Goal: Transaction & Acquisition: Download file/media

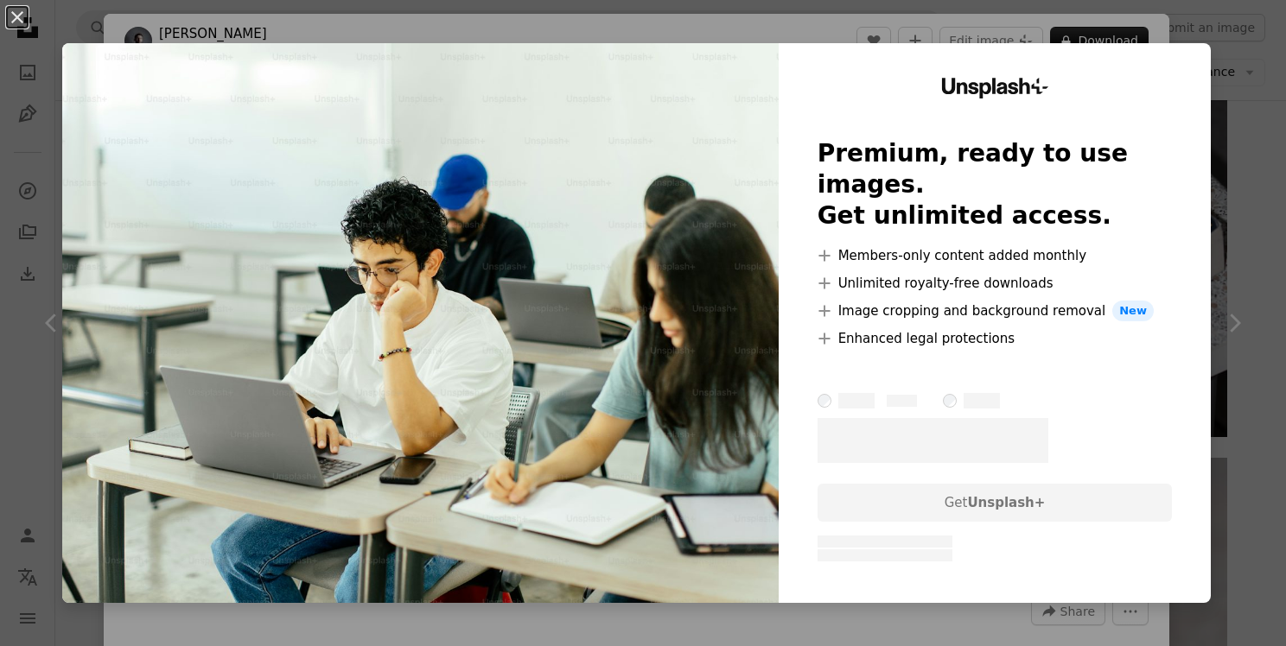
scroll to position [2160, 0]
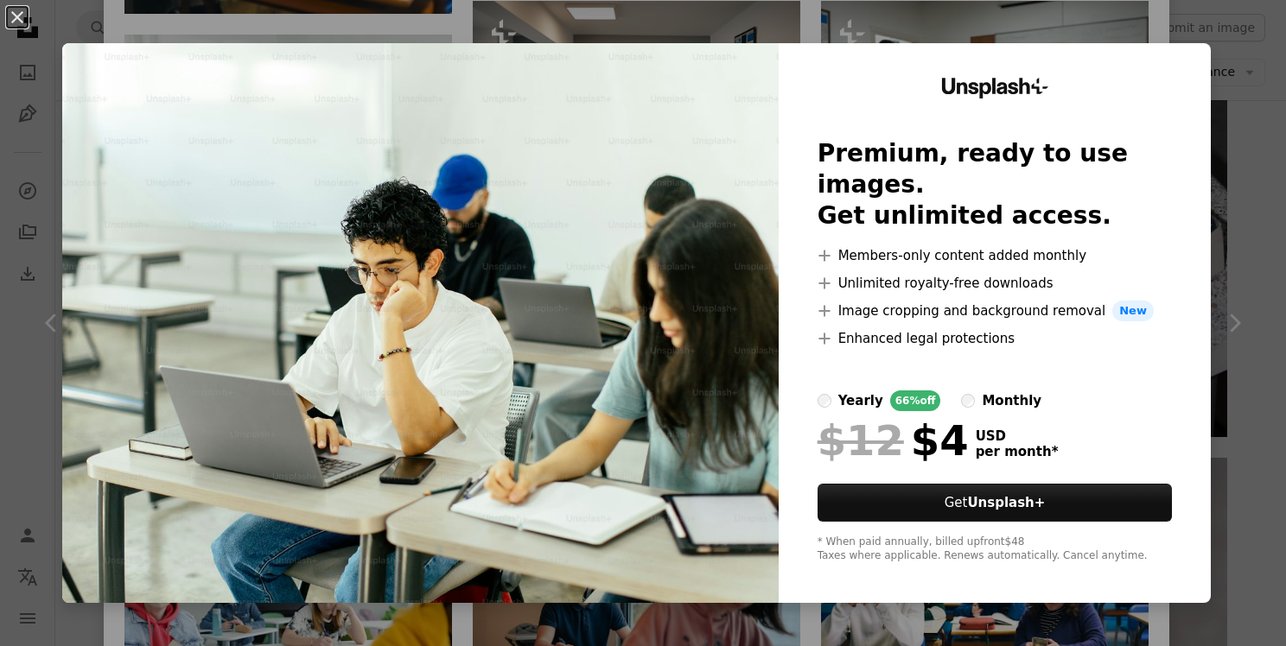
click at [1241, 24] on div "An X shape Unsplash+ Premium, ready to use images. Get unlimited access. A plus…" at bounding box center [643, 323] width 1286 height 646
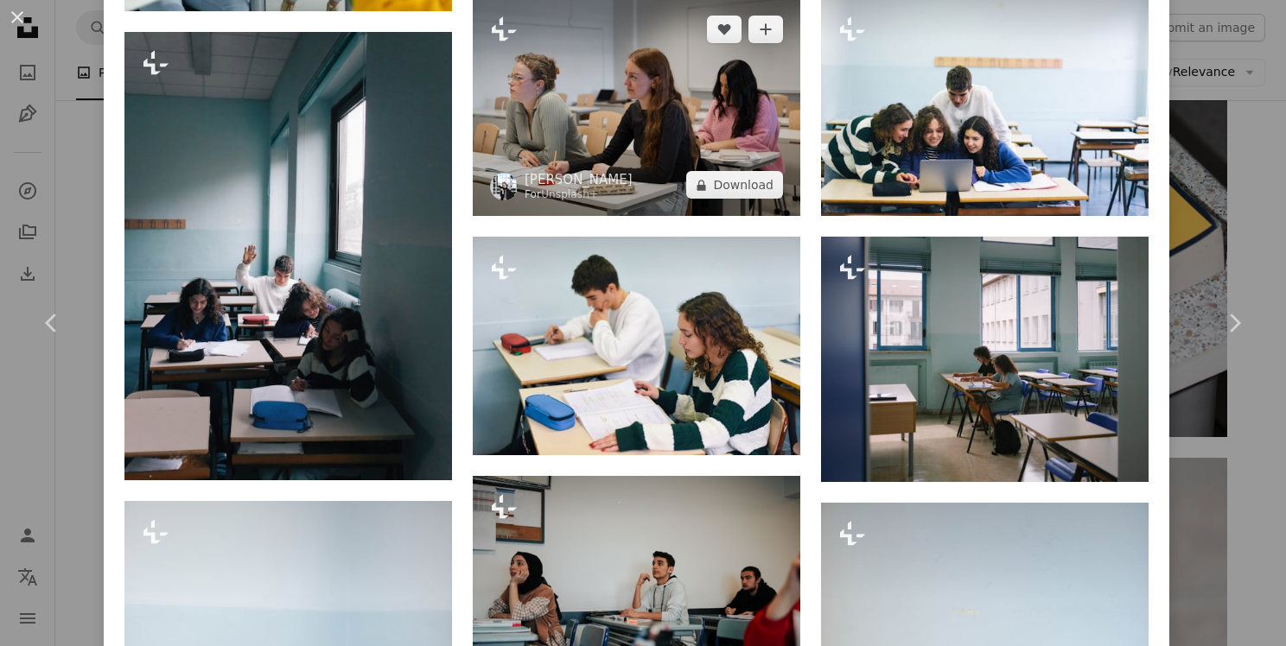
scroll to position [2851, 0]
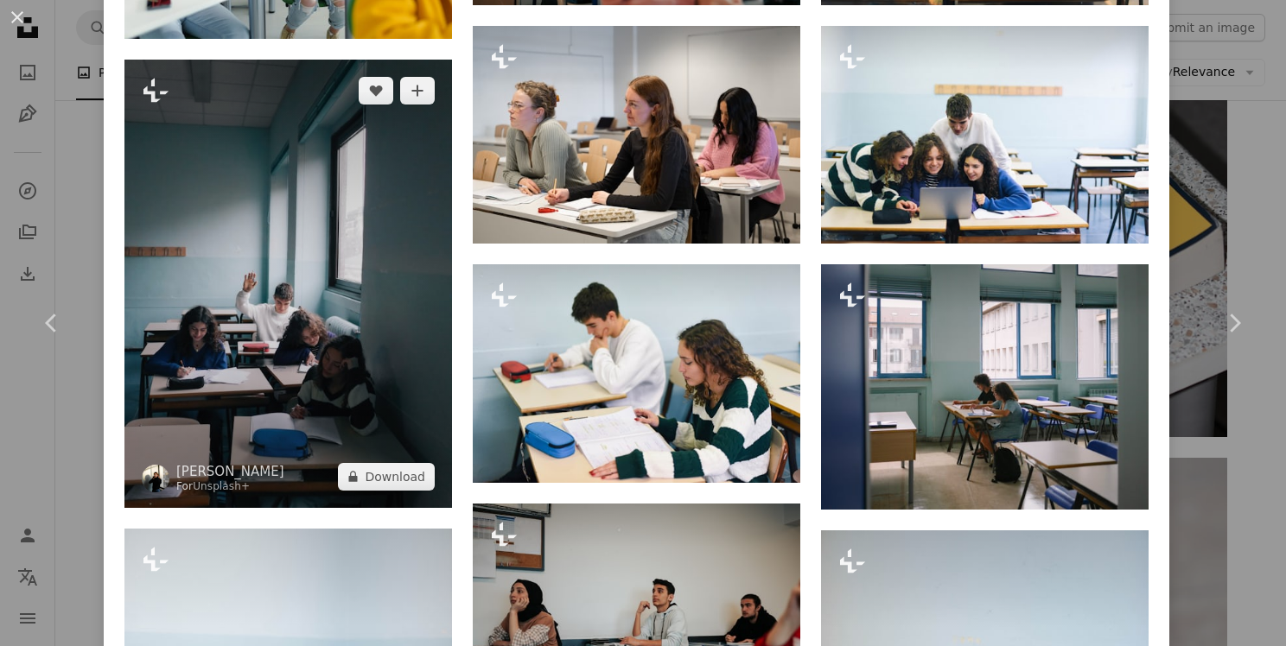
click at [275, 308] on img at bounding box center [287, 284] width 327 height 448
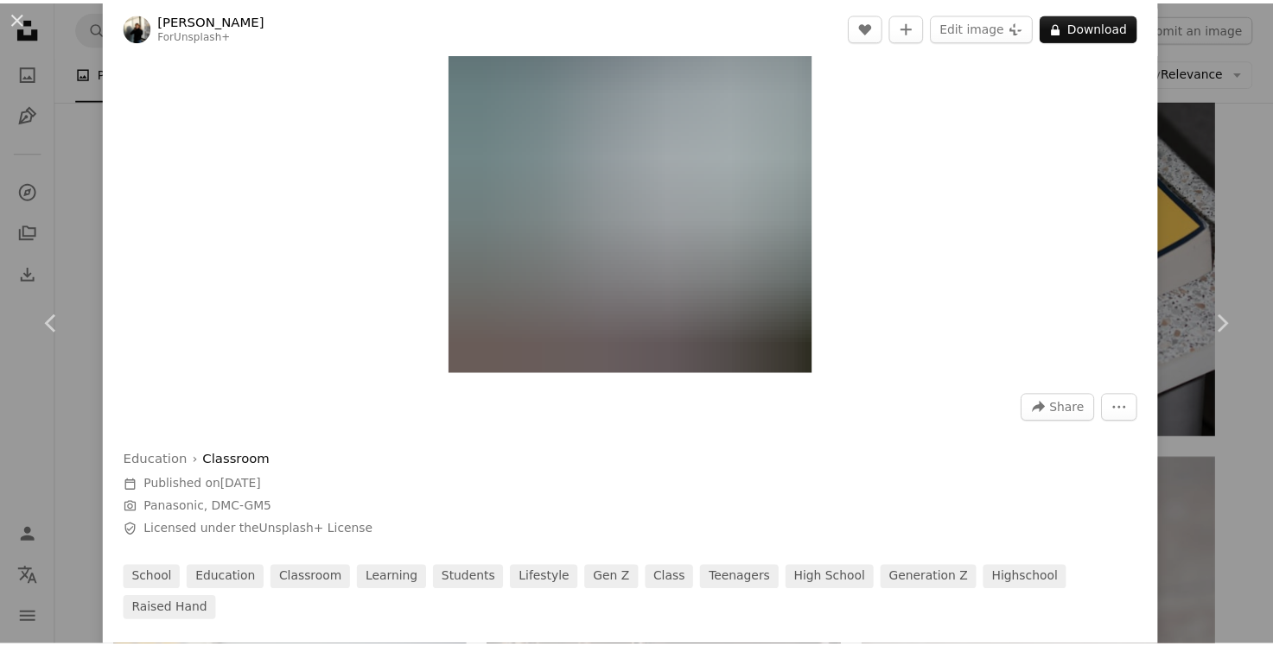
scroll to position [259, 0]
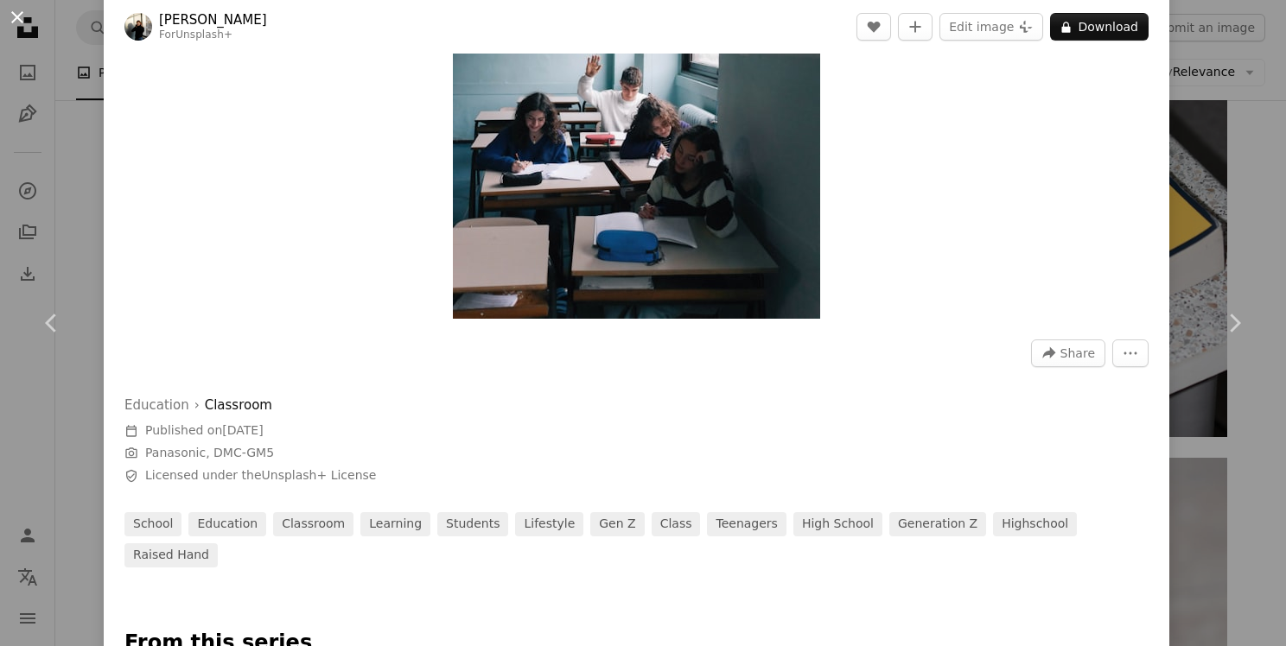
click at [28, 15] on button "An X shape" at bounding box center [17, 17] width 21 height 21
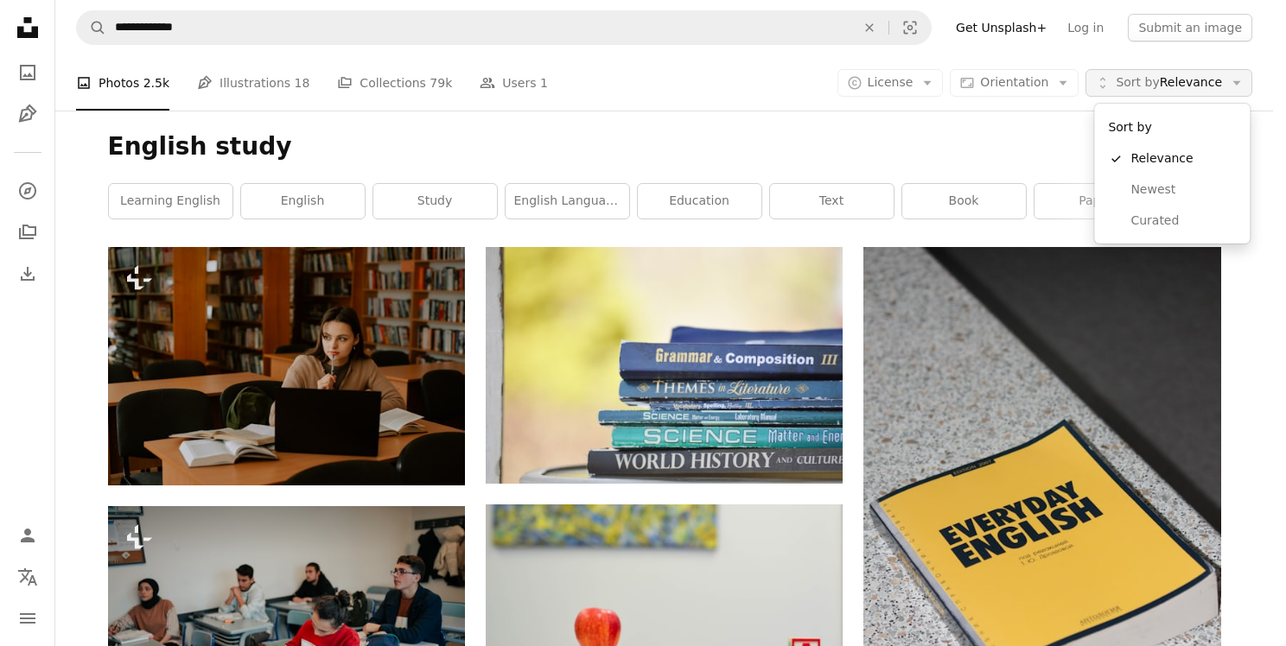
click at [1220, 84] on span "Sort by Relevance" at bounding box center [1168, 82] width 106 height 17
click at [934, 76] on body "**********" at bounding box center [636, 323] width 1273 height 646
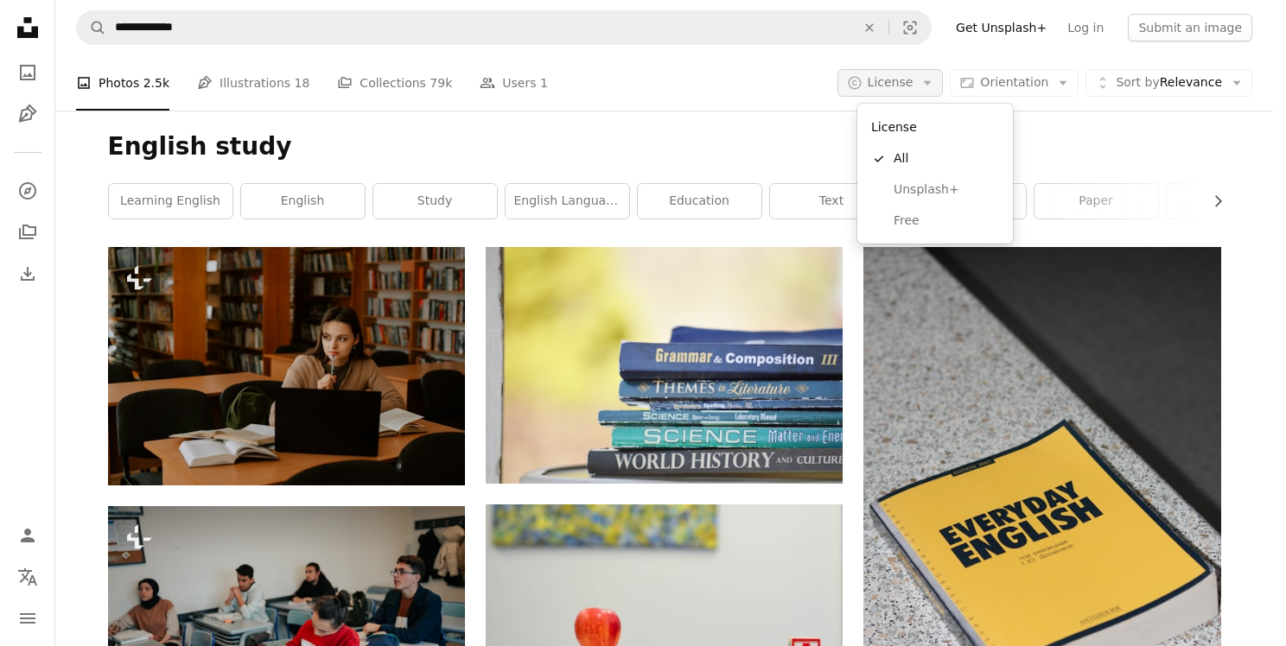
click at [933, 85] on button "A copyright icon © License Arrow down" at bounding box center [890, 83] width 106 height 28
click at [940, 216] on span "Free" at bounding box center [945, 221] width 105 height 17
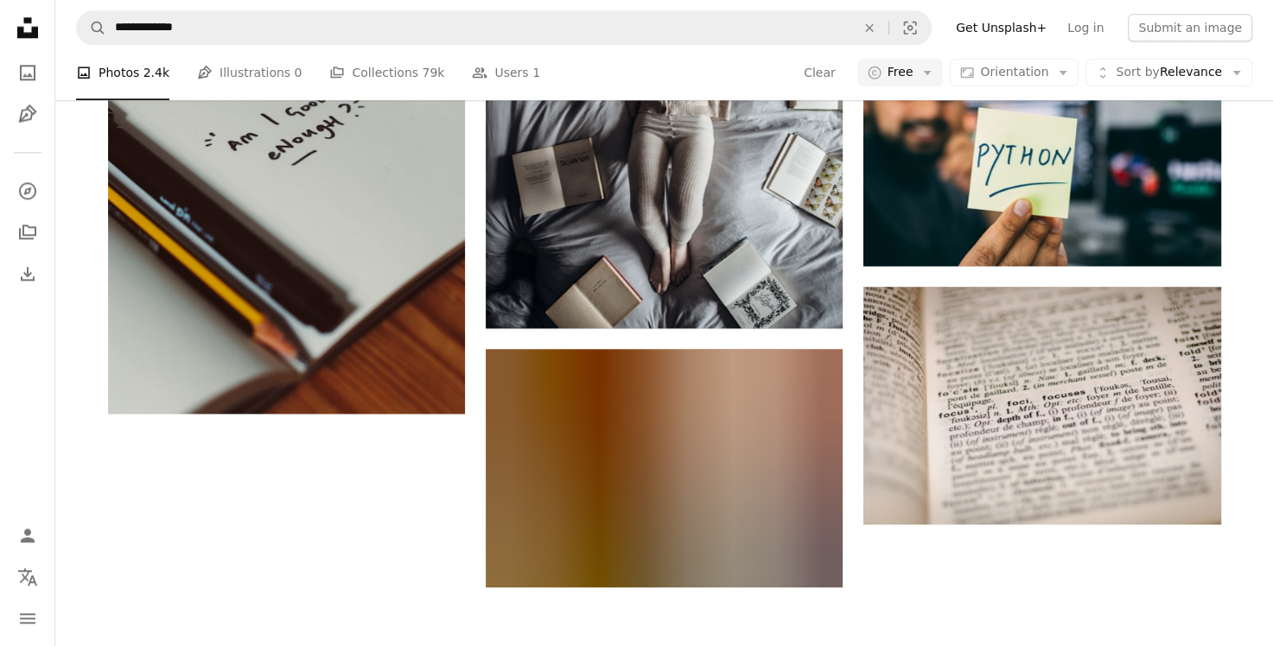
scroll to position [2341, 0]
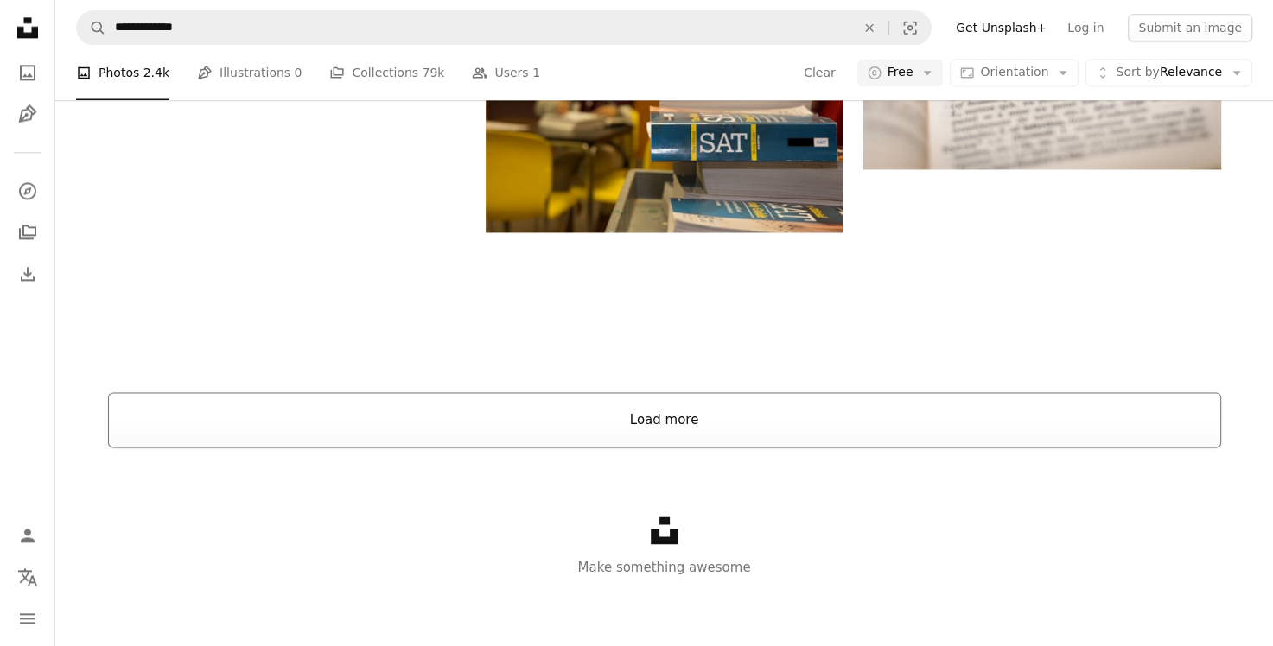
click at [721, 412] on button "Load more" at bounding box center [664, 419] width 1113 height 55
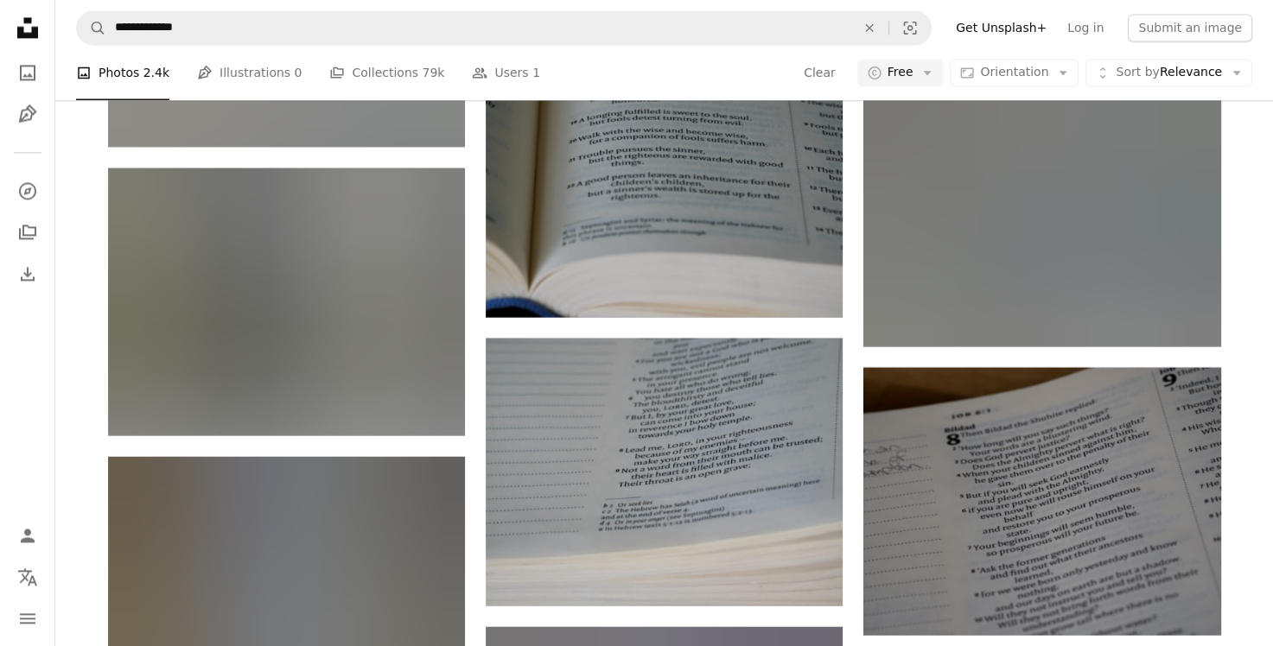
scroll to position [15992, 0]
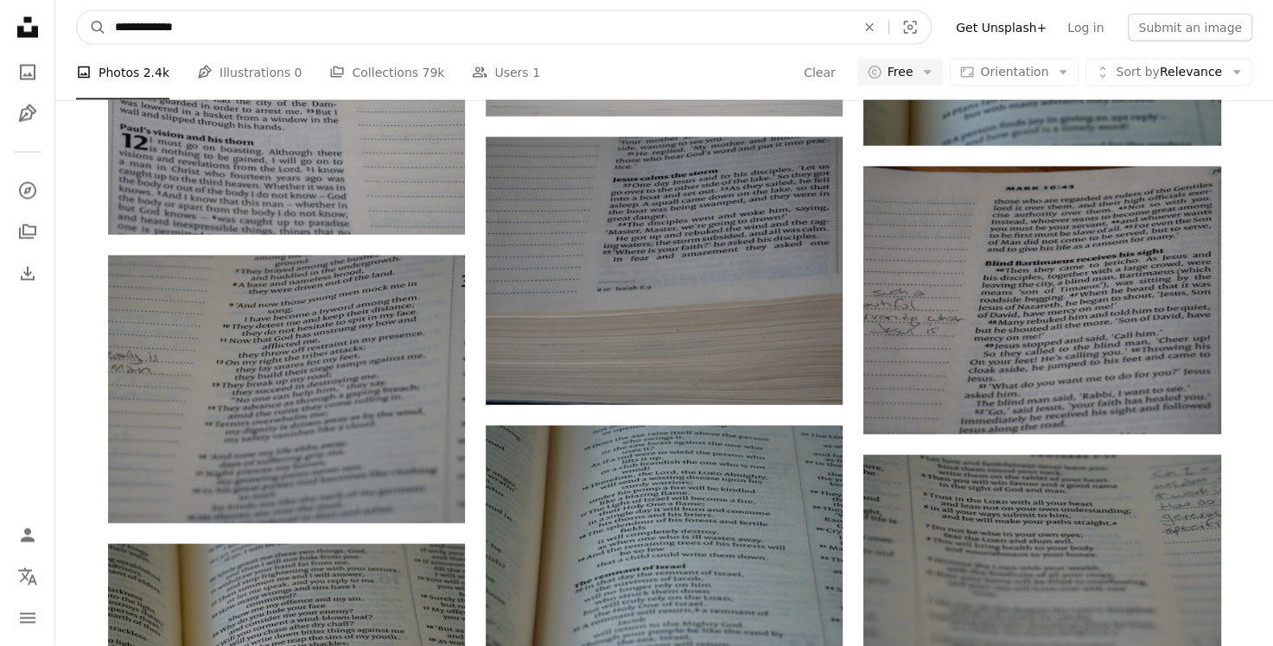
click at [194, 31] on input "**********" at bounding box center [478, 27] width 744 height 33
type input "*"
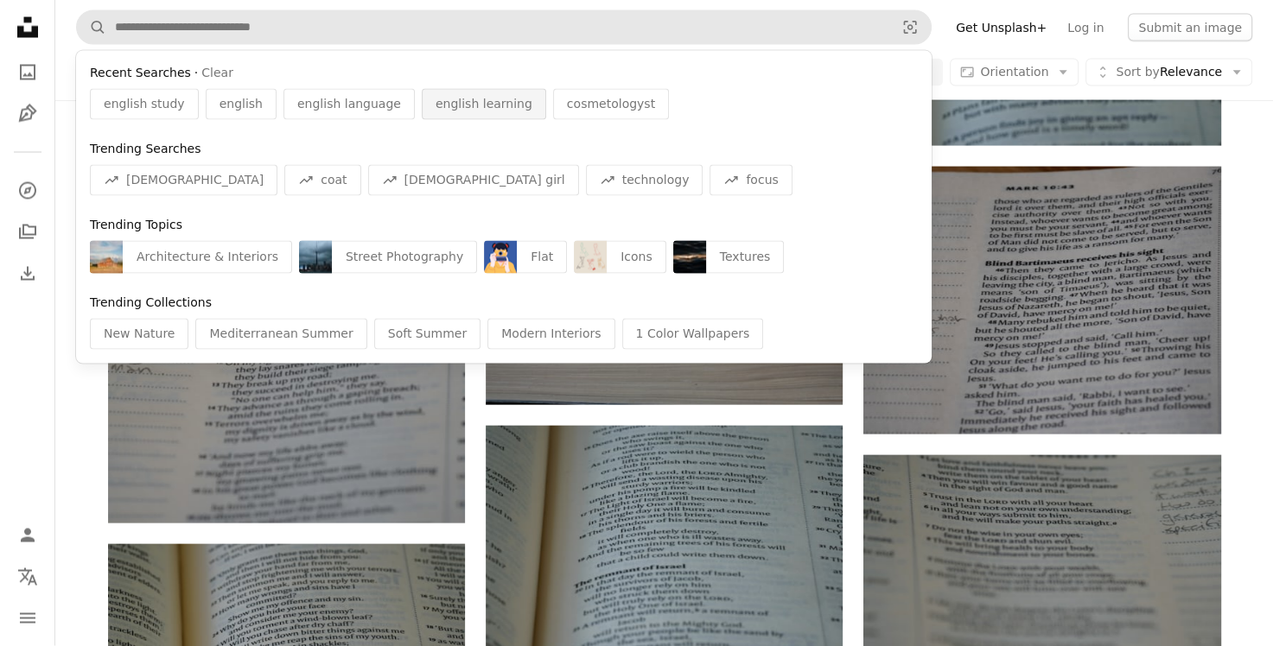
click at [435, 104] on span "english learning" at bounding box center [483, 104] width 97 height 17
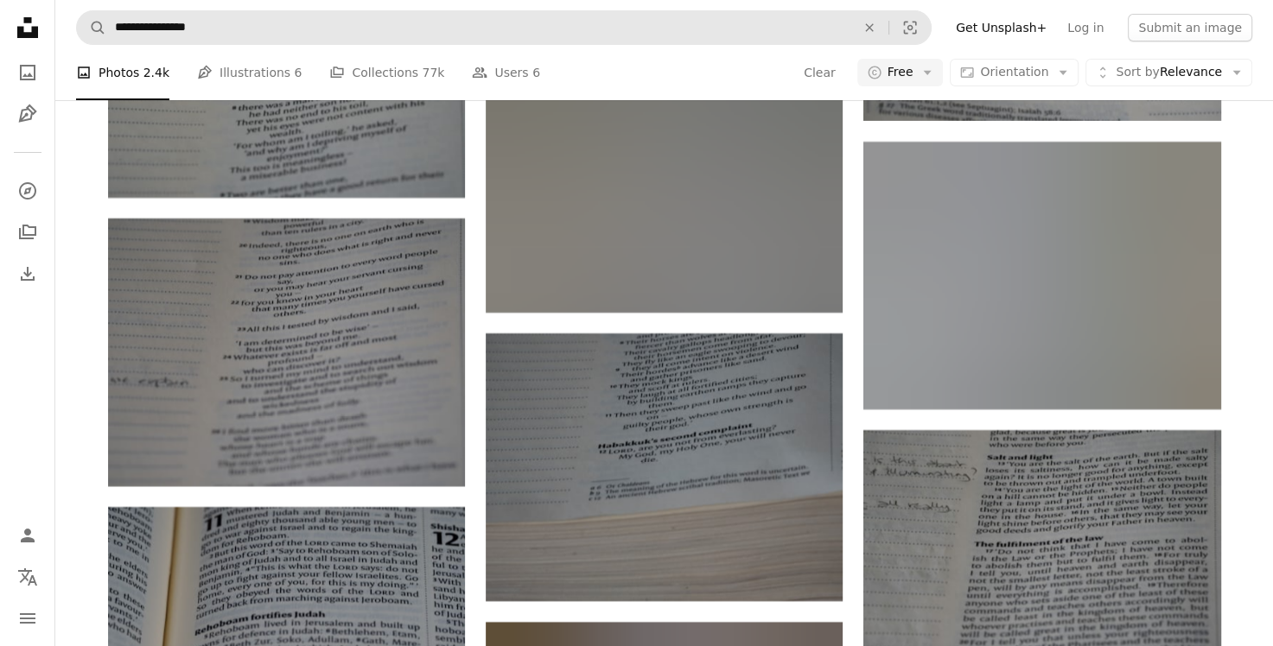
scroll to position [32139, 0]
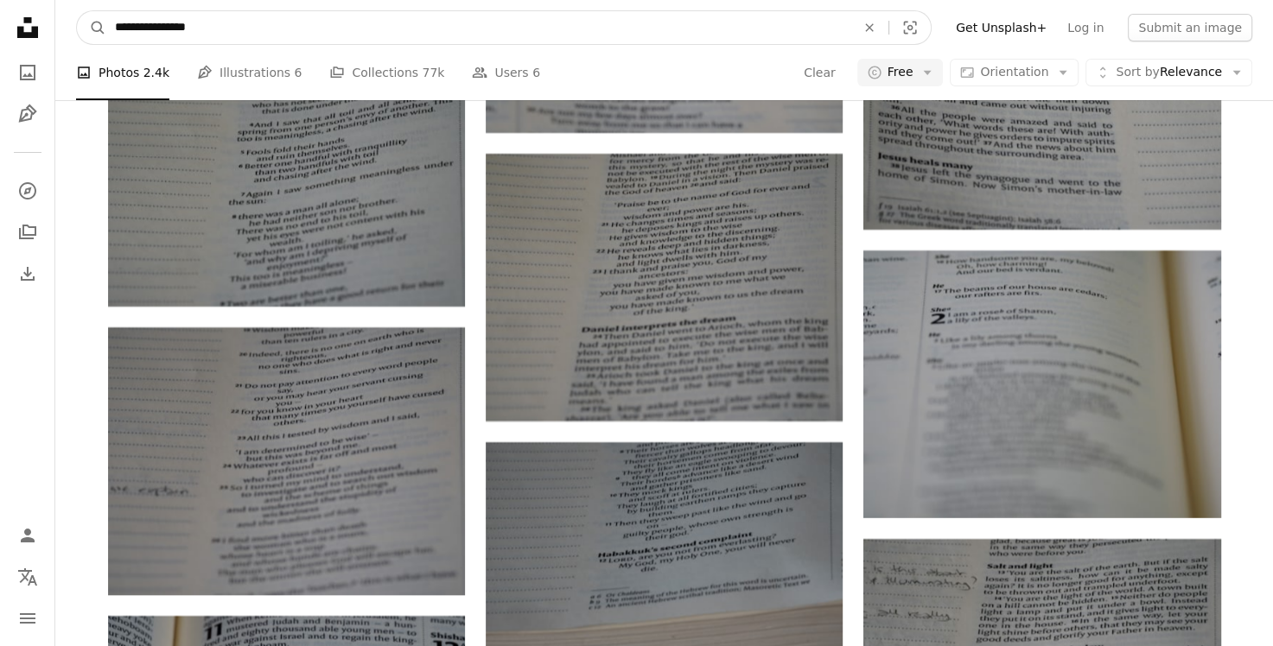
drag, startPoint x: 220, startPoint y: 32, endPoint x: -14, endPoint y: -26, distance: 241.2
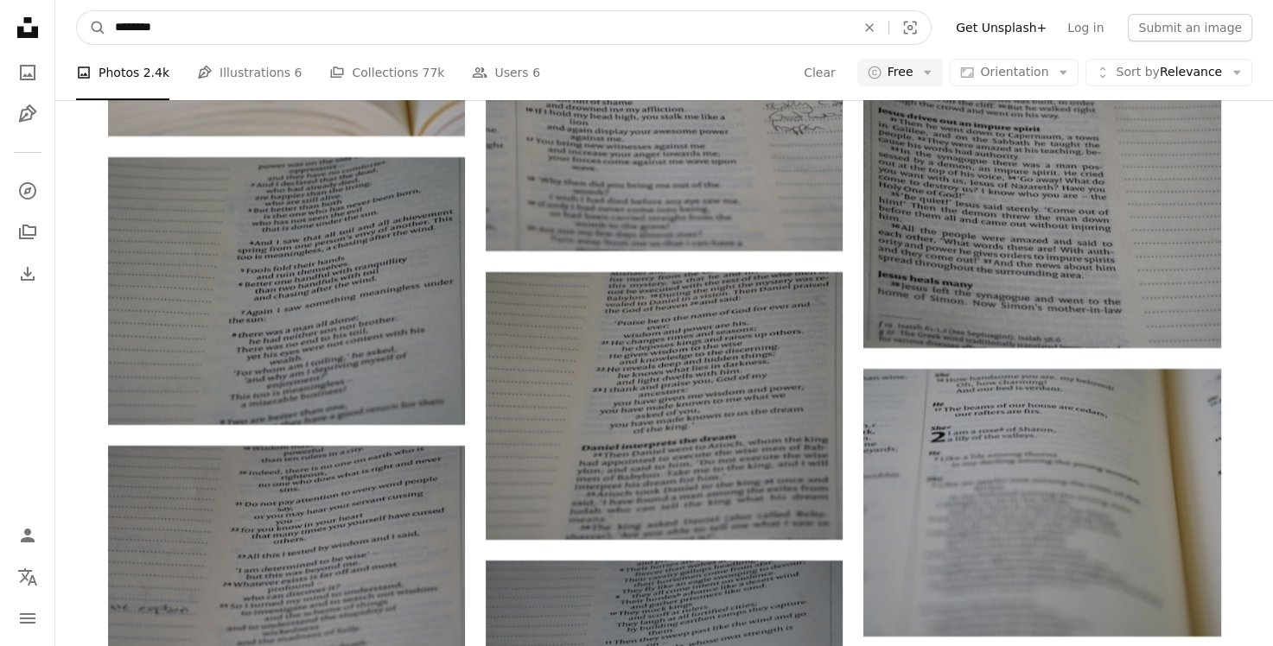
type input "********"
click at [77, 11] on button "A magnifying glass" at bounding box center [91, 27] width 29 height 33
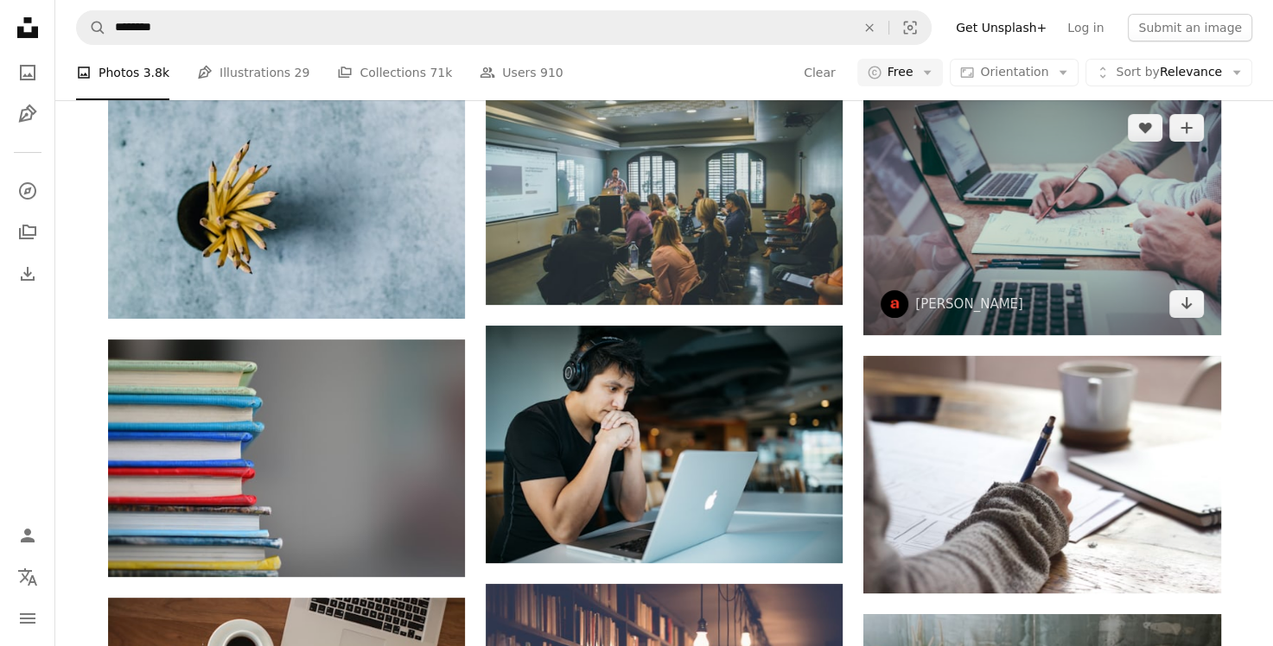
scroll to position [346, 0]
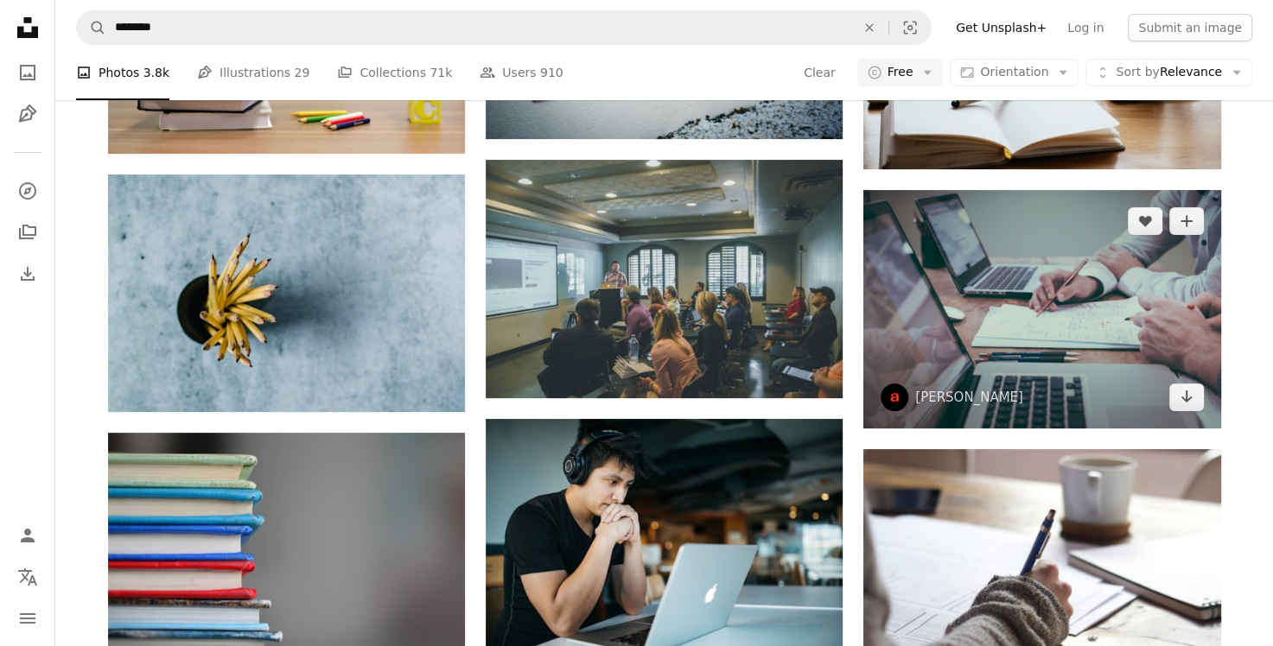
click at [1046, 273] on img at bounding box center [1041, 309] width 357 height 238
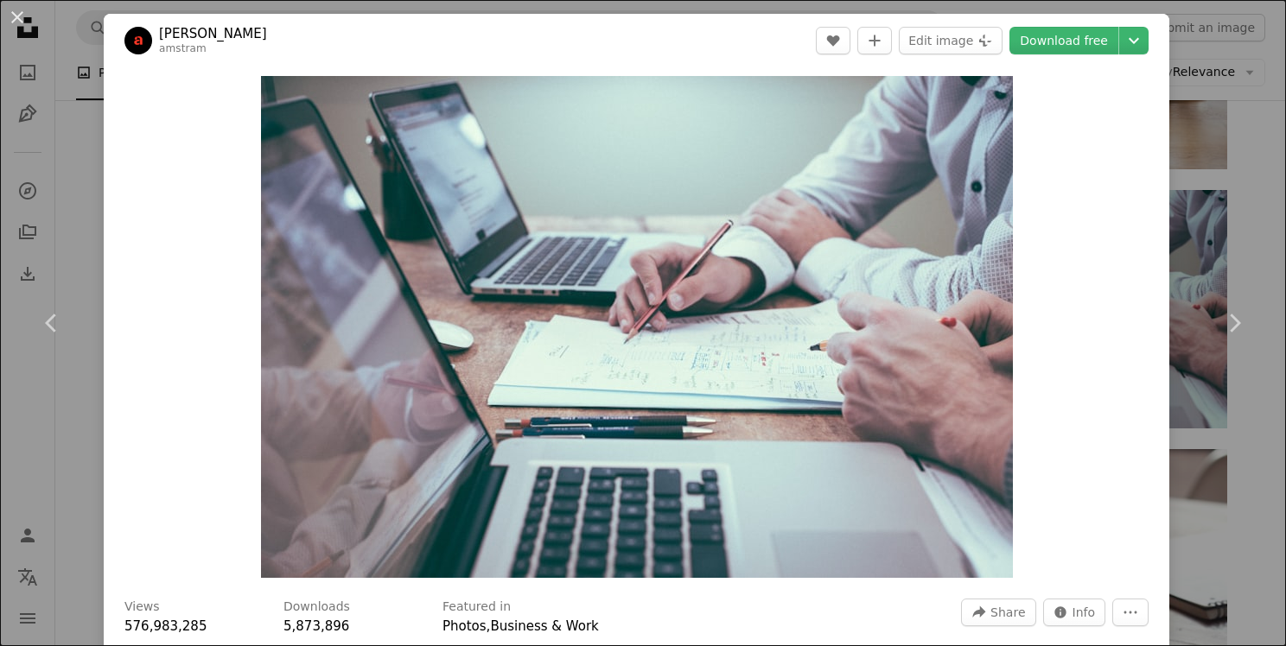
click at [1235, 141] on div "An X shape Chevron left Chevron right [PERSON_NAME] amstram A heart A plus sign…" at bounding box center [643, 323] width 1286 height 646
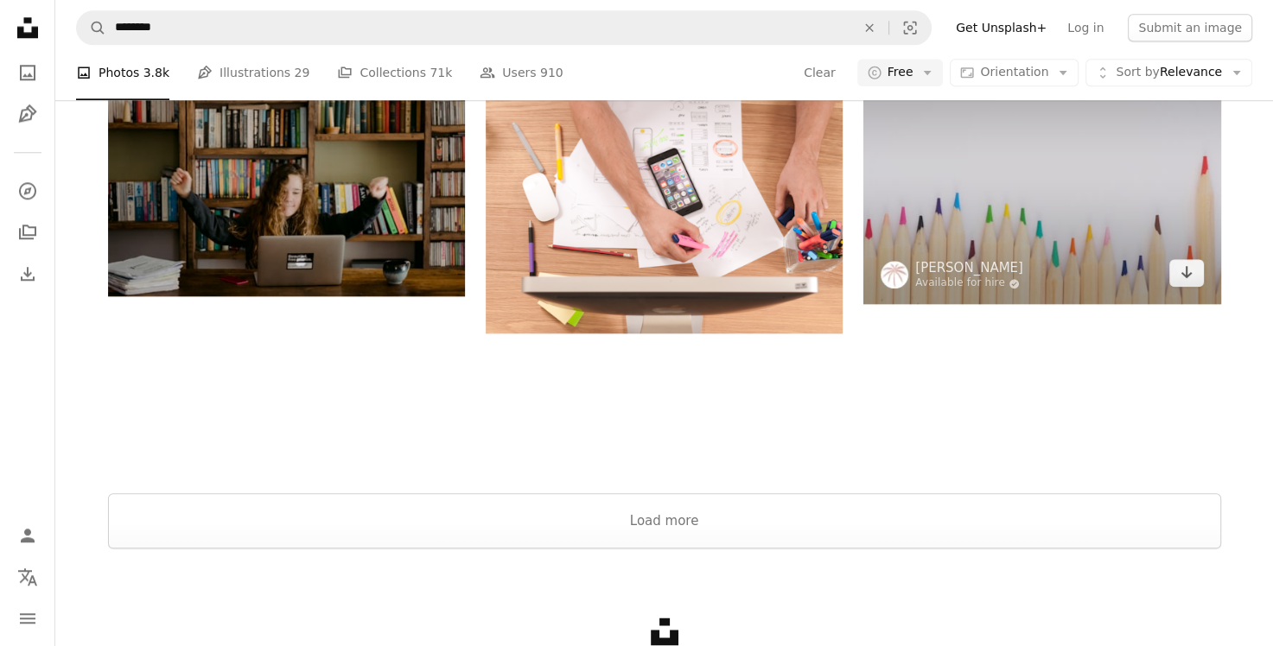
scroll to position [1895, 0]
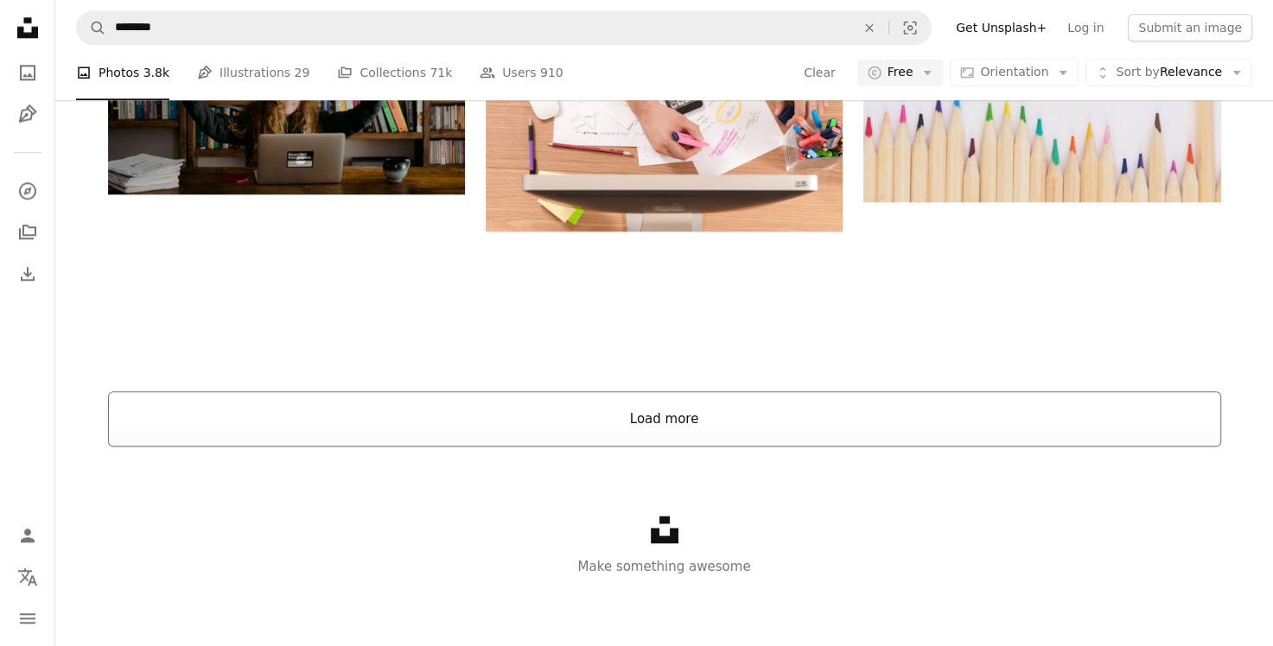
click at [645, 409] on button "Load more" at bounding box center [664, 418] width 1113 height 55
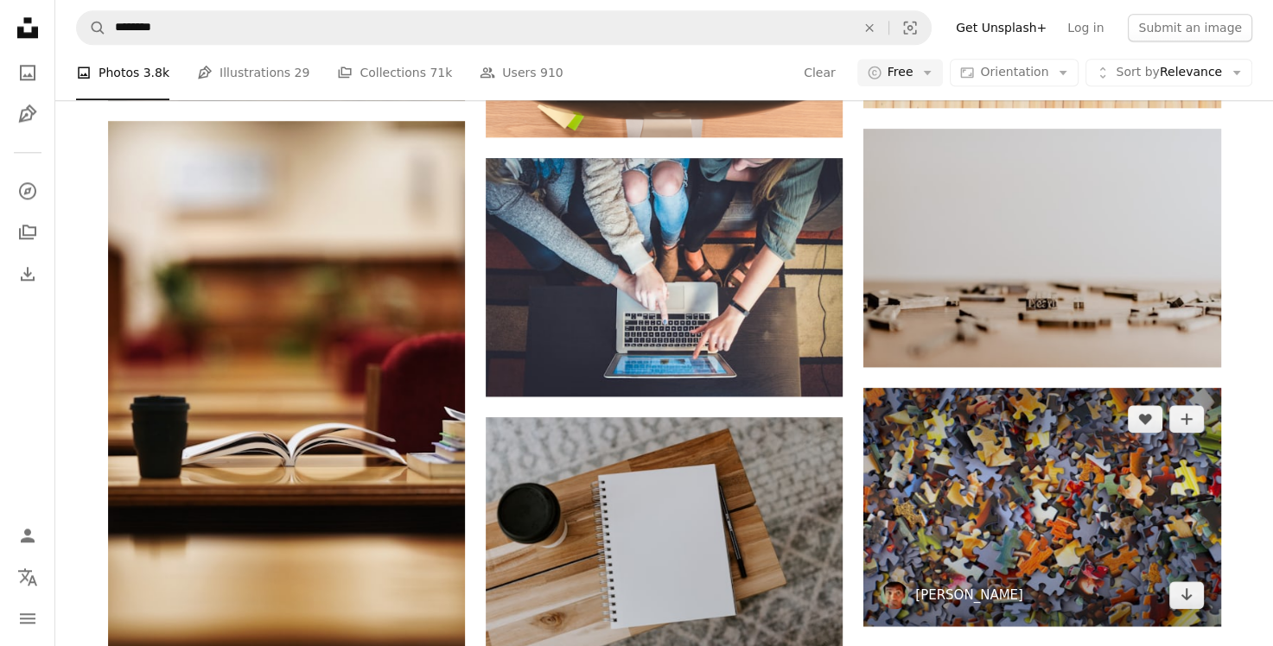
scroll to position [2327, 0]
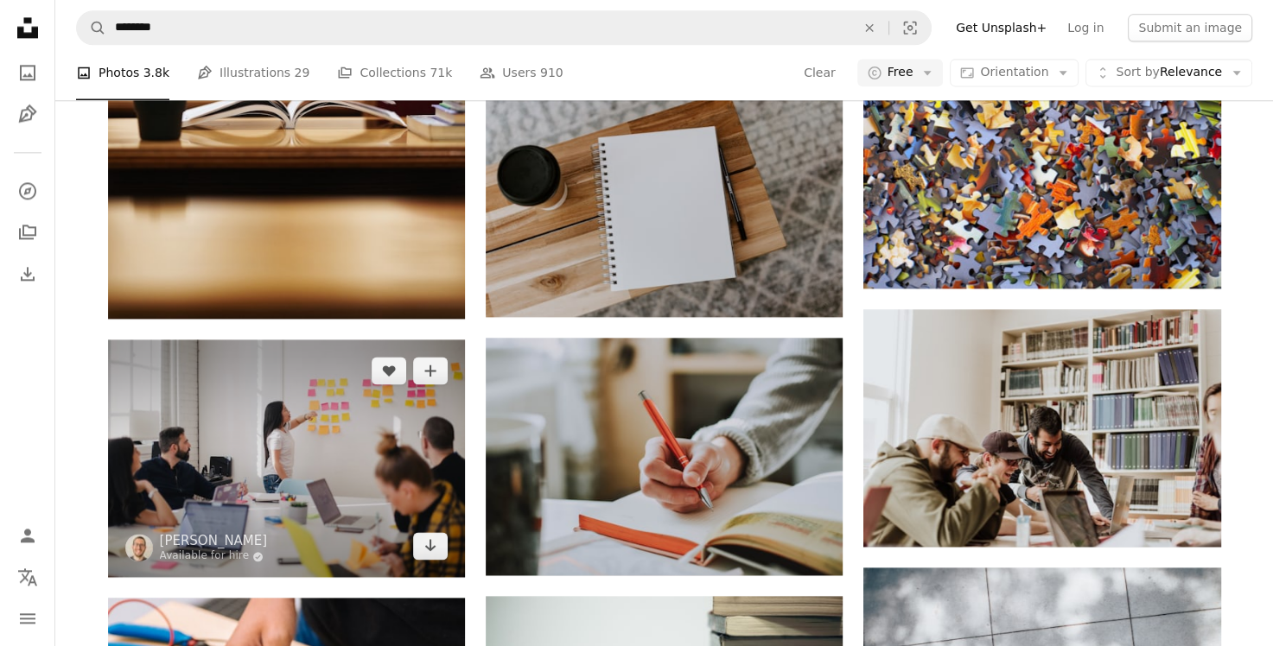
click at [200, 503] on img at bounding box center [286, 459] width 357 height 238
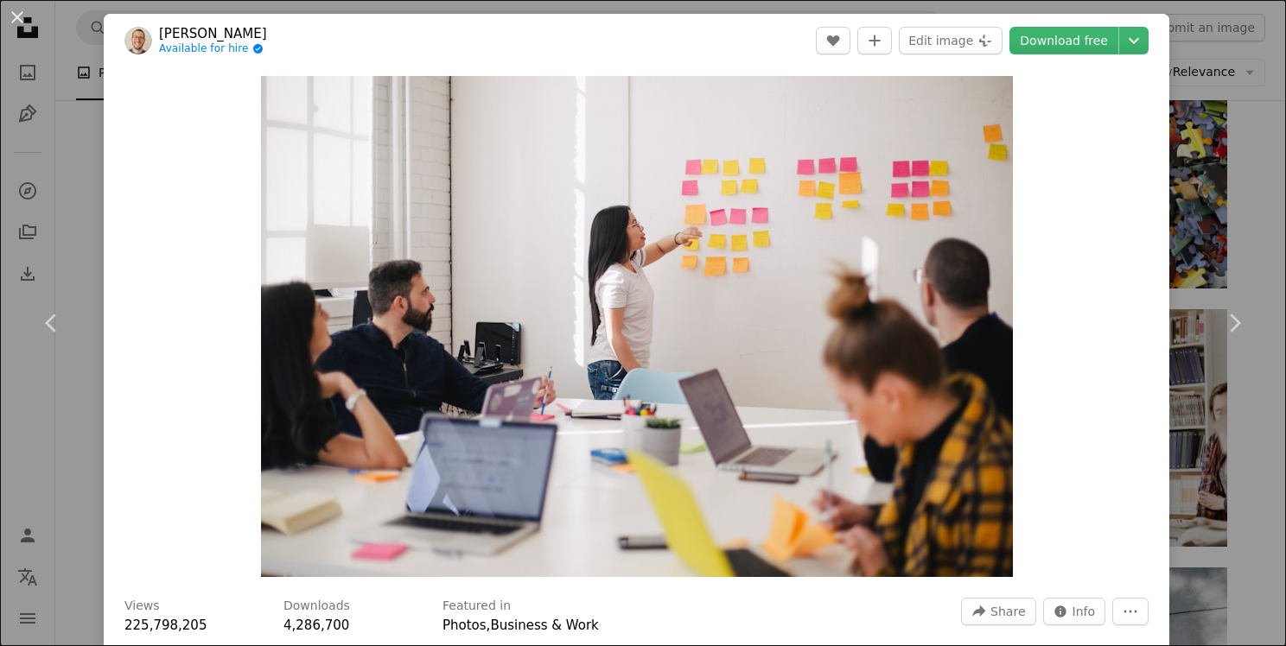
click at [1064, 23] on header "[PERSON_NAME] Available for hire A checkmark inside of a circle A heart A plus …" at bounding box center [636, 41] width 1065 height 54
click at [1070, 41] on link "Download free" at bounding box center [1063, 41] width 109 height 28
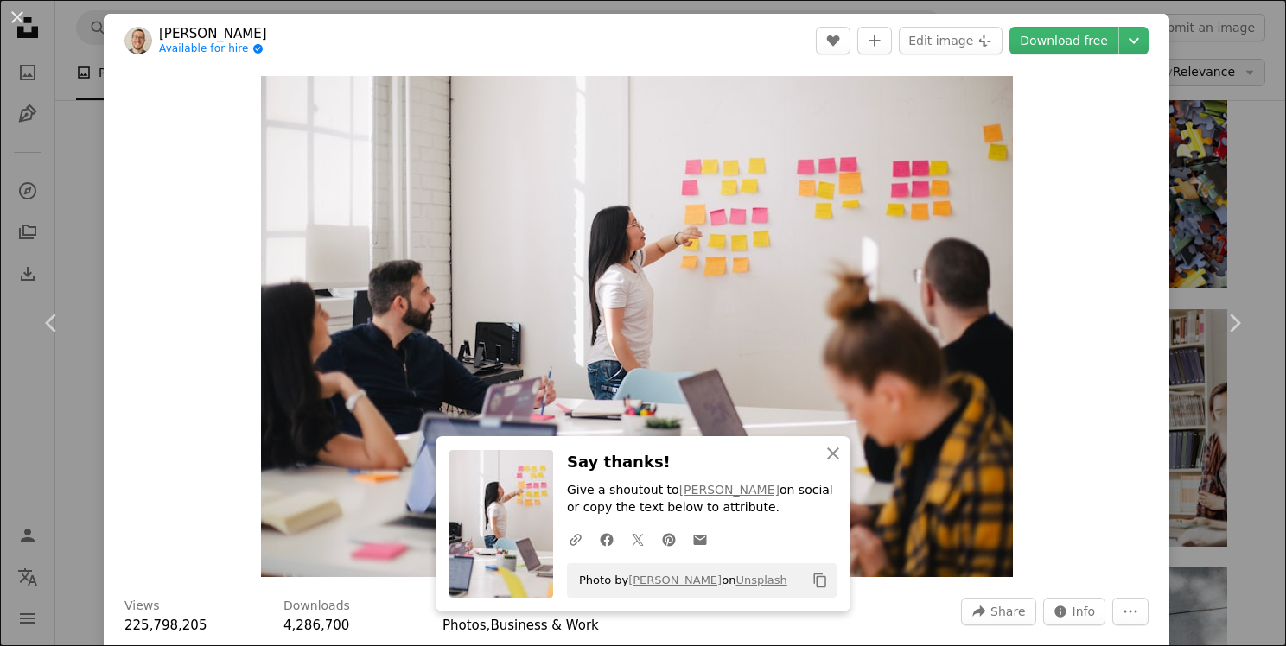
drag, startPoint x: 1220, startPoint y: 75, endPoint x: 1216, endPoint y: 86, distance: 11.2
click at [1220, 76] on div "An X shape Chevron left Chevron right An X shape Close Say thanks! Give a shout…" at bounding box center [643, 323] width 1286 height 646
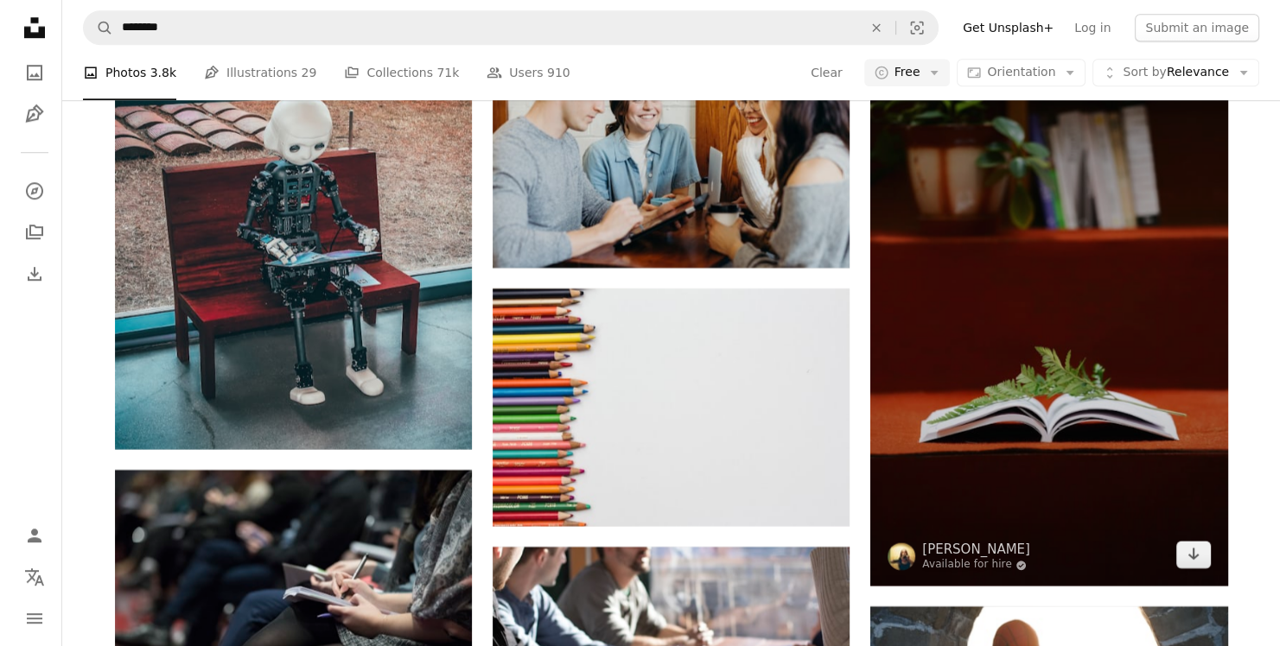
scroll to position [7683, 0]
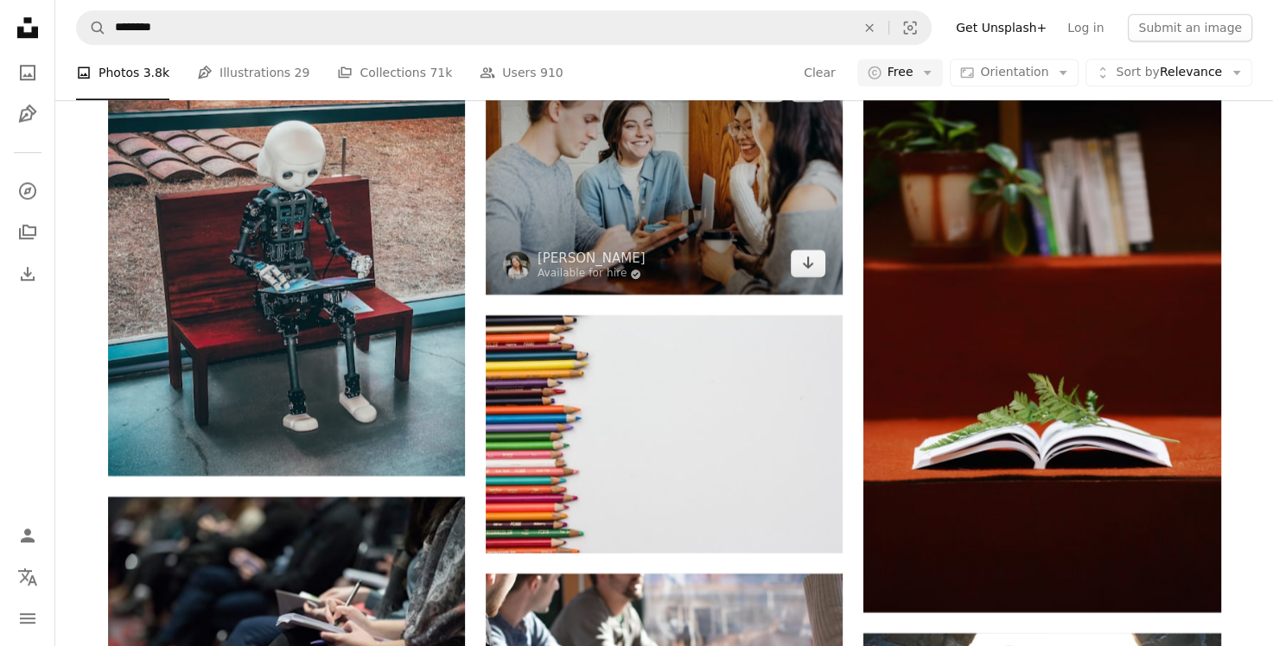
click at [697, 207] on img at bounding box center [664, 176] width 357 height 238
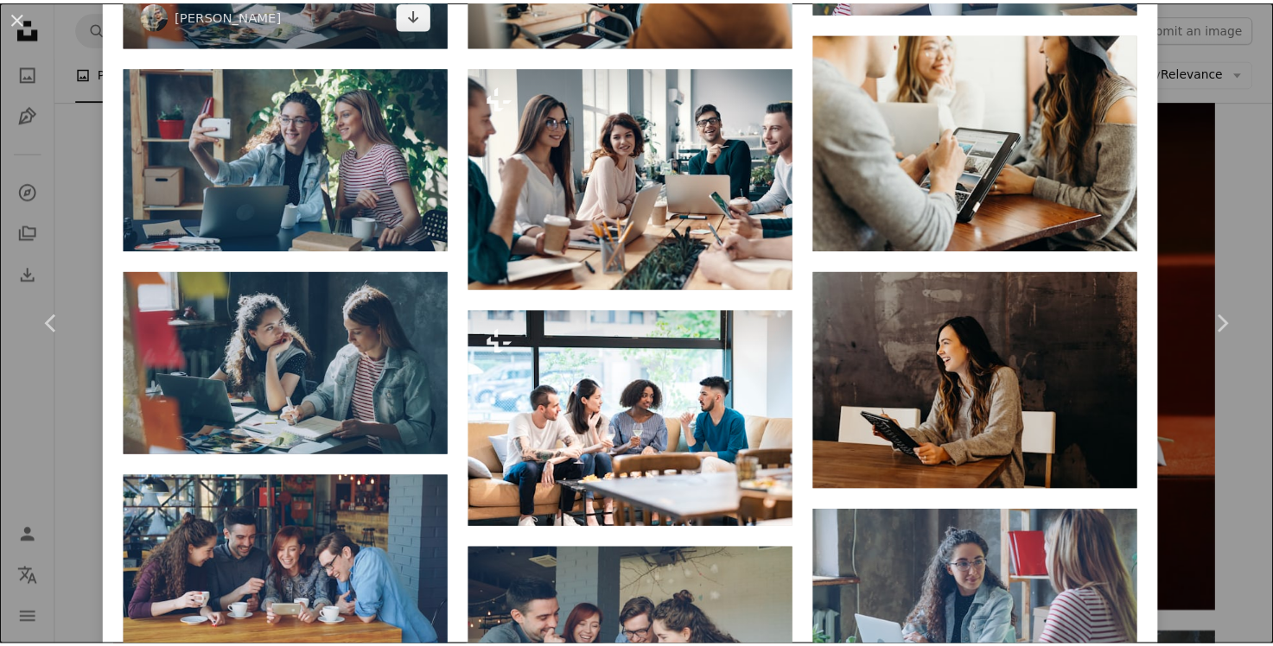
scroll to position [950, 0]
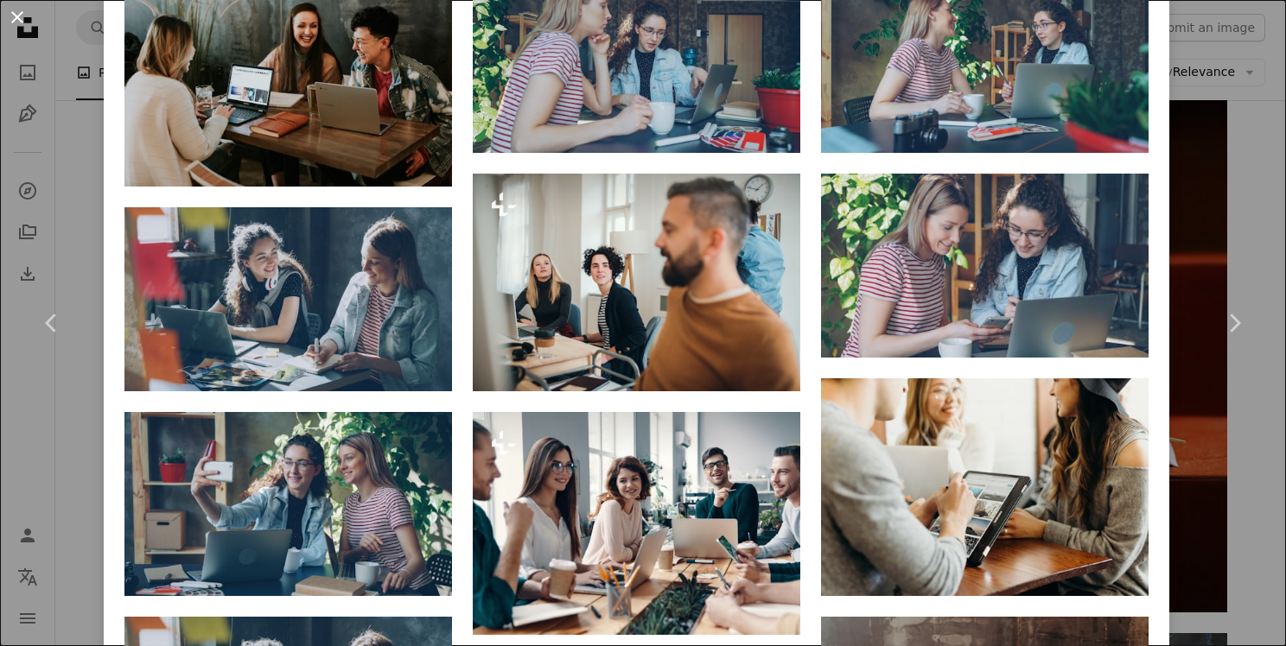
click at [9, 14] on button "An X shape" at bounding box center [17, 17] width 21 height 21
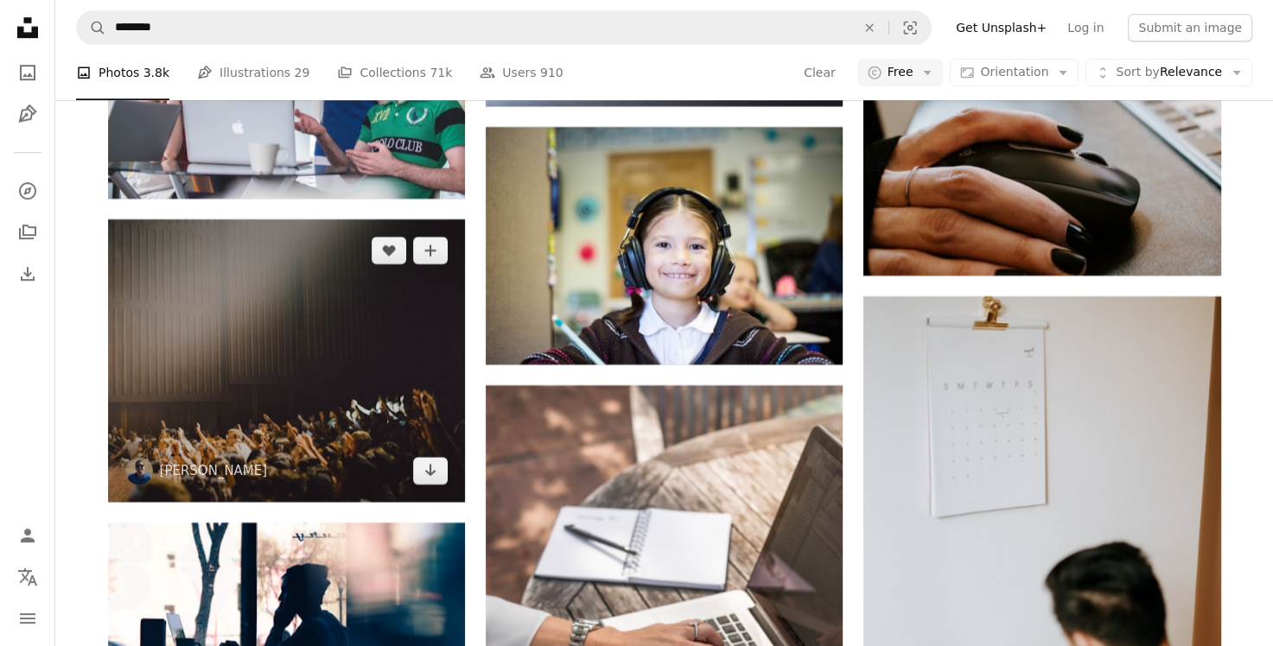
scroll to position [14163, 0]
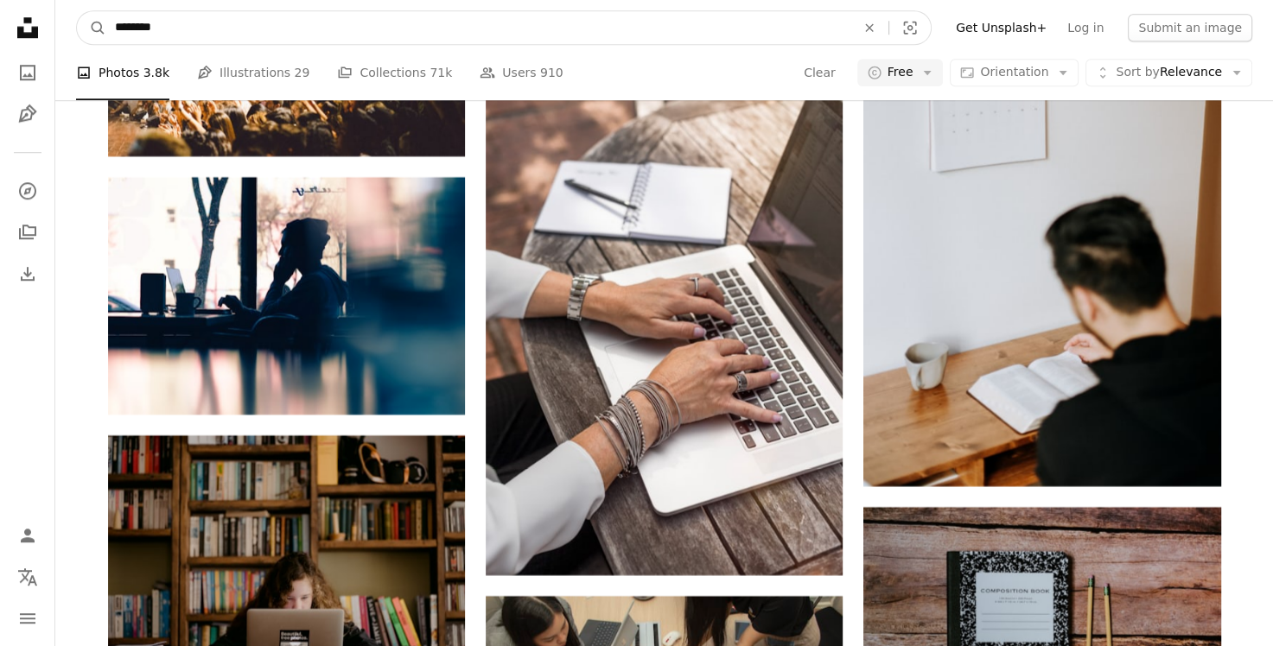
drag, startPoint x: 369, startPoint y: 18, endPoint x: 66, endPoint y: 73, distance: 308.2
type input "*"
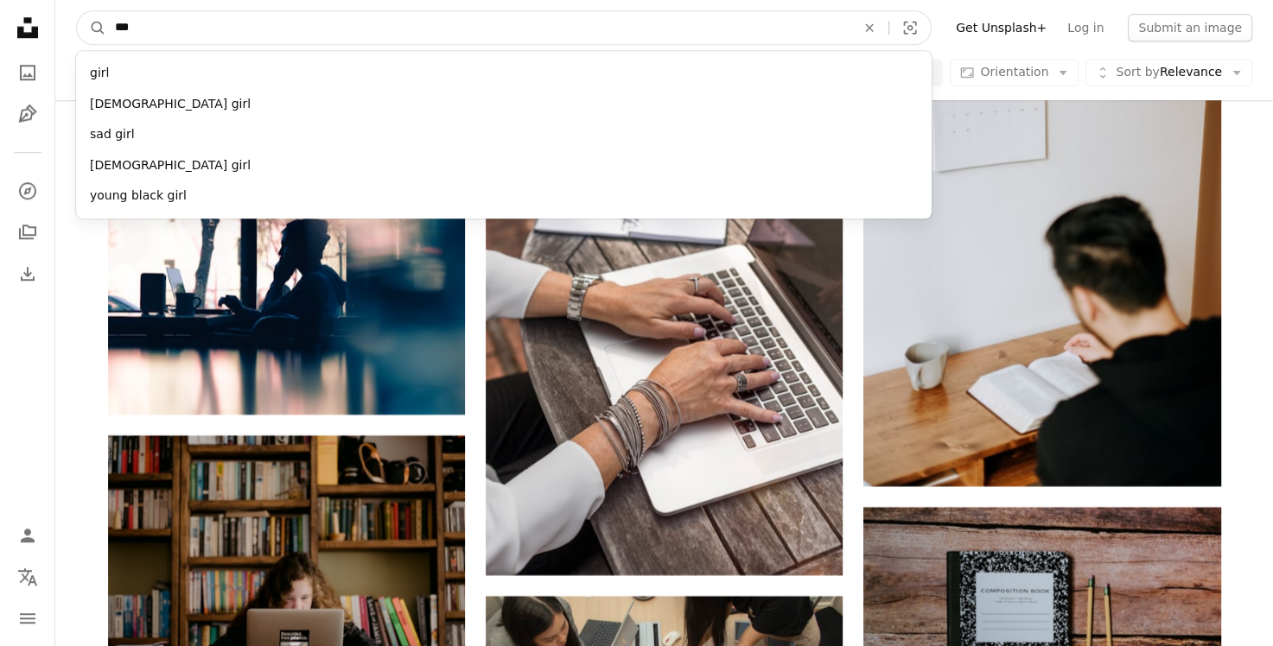
type input "****"
click button "A magnifying glass" at bounding box center [91, 27] width 29 height 33
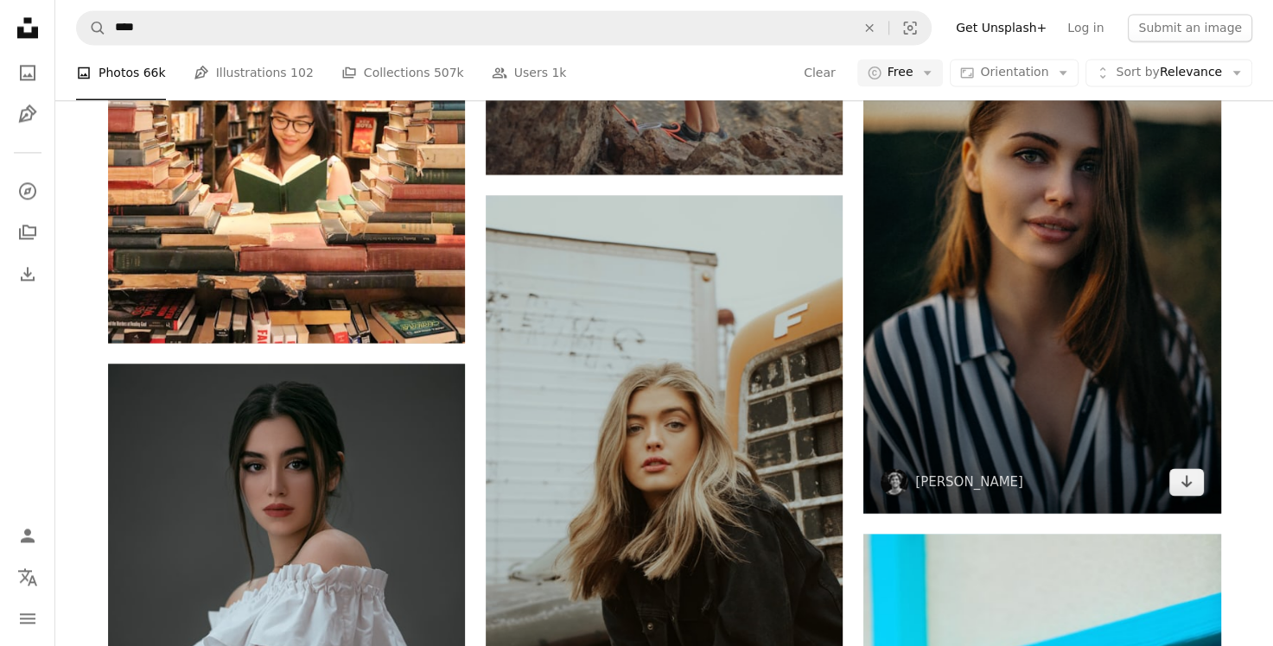
scroll to position [2505, 0]
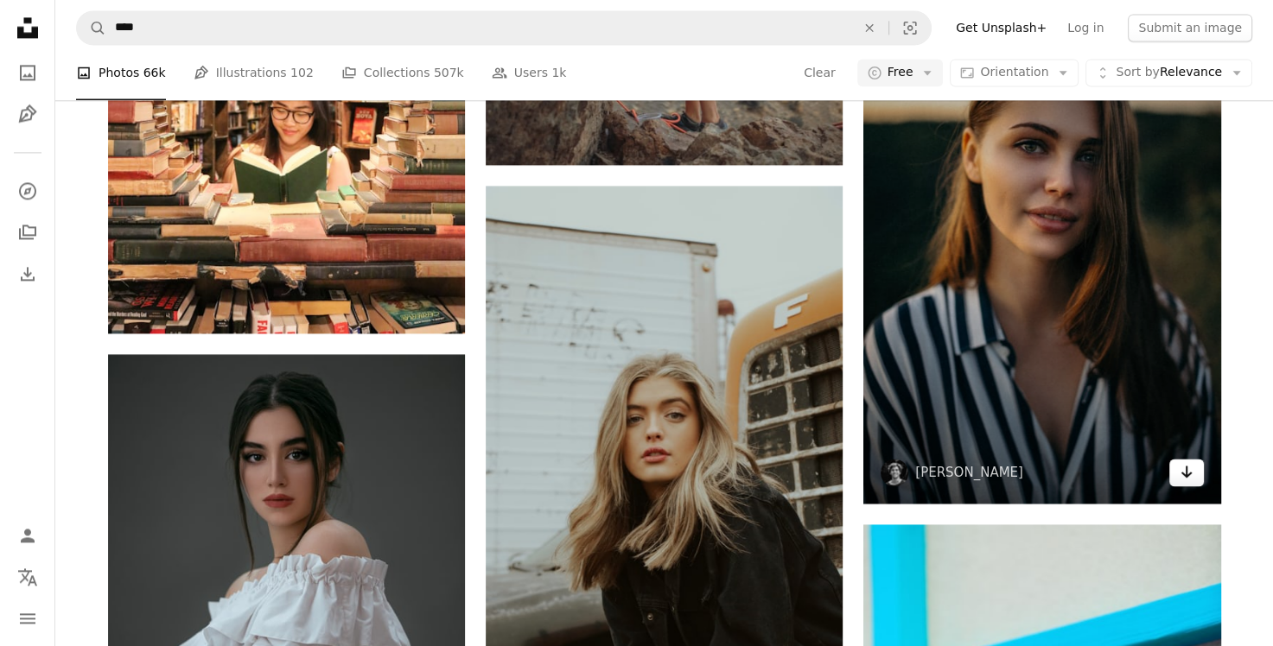
click at [1184, 475] on icon "Arrow pointing down" at bounding box center [1186, 471] width 14 height 21
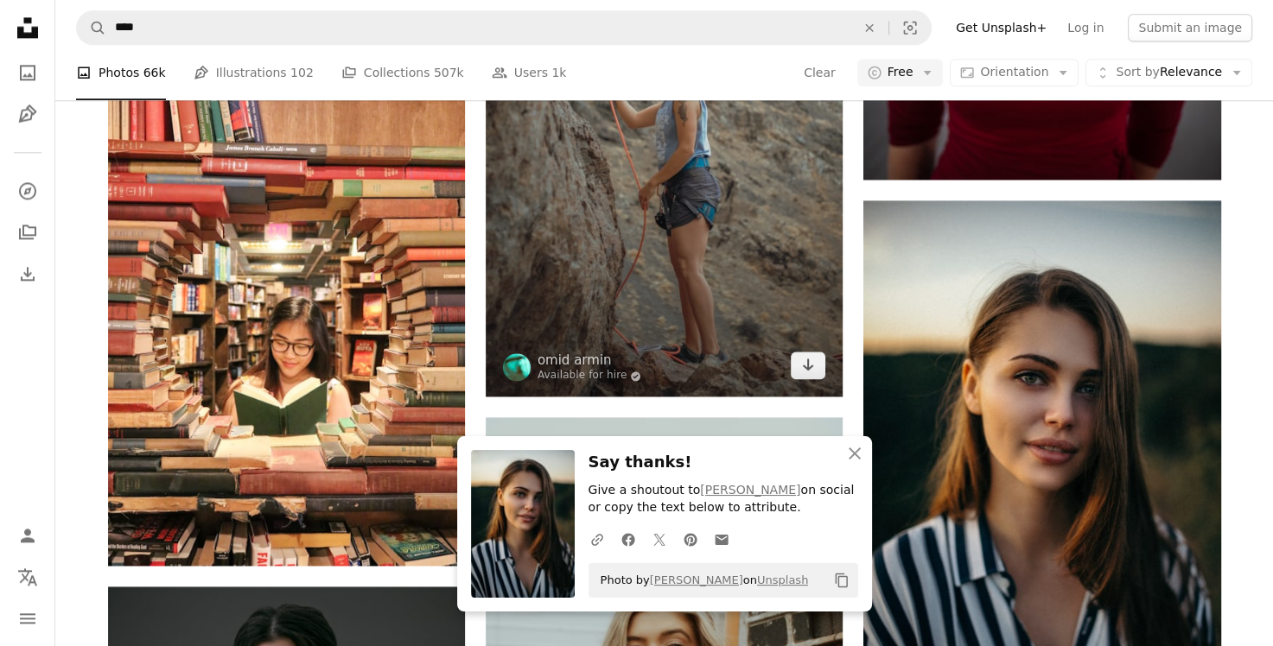
scroll to position [2419, 0]
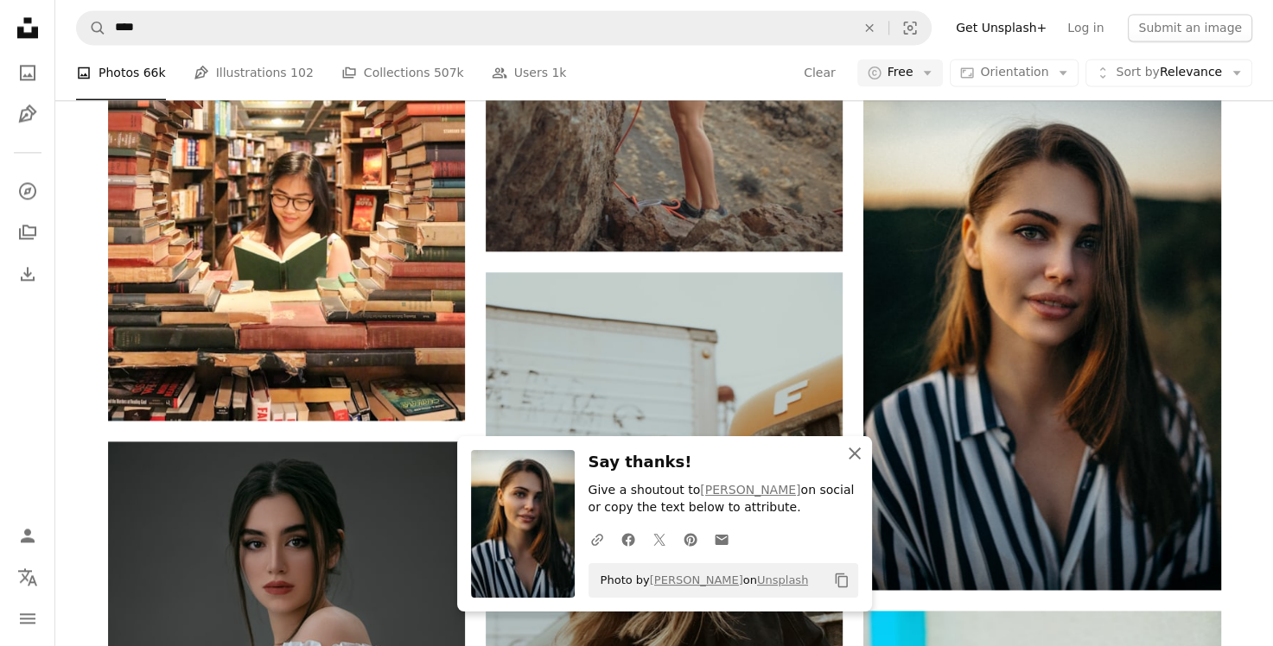
click at [854, 448] on icon "An X shape" at bounding box center [854, 453] width 21 height 21
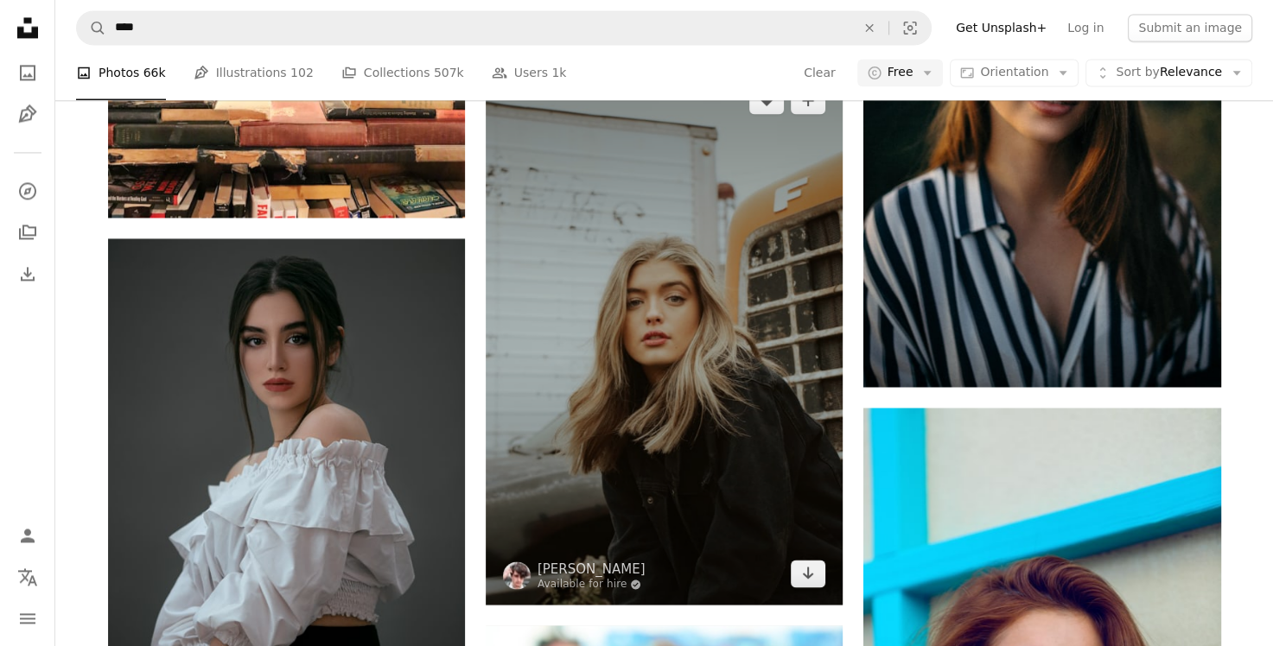
scroll to position [2592, 0]
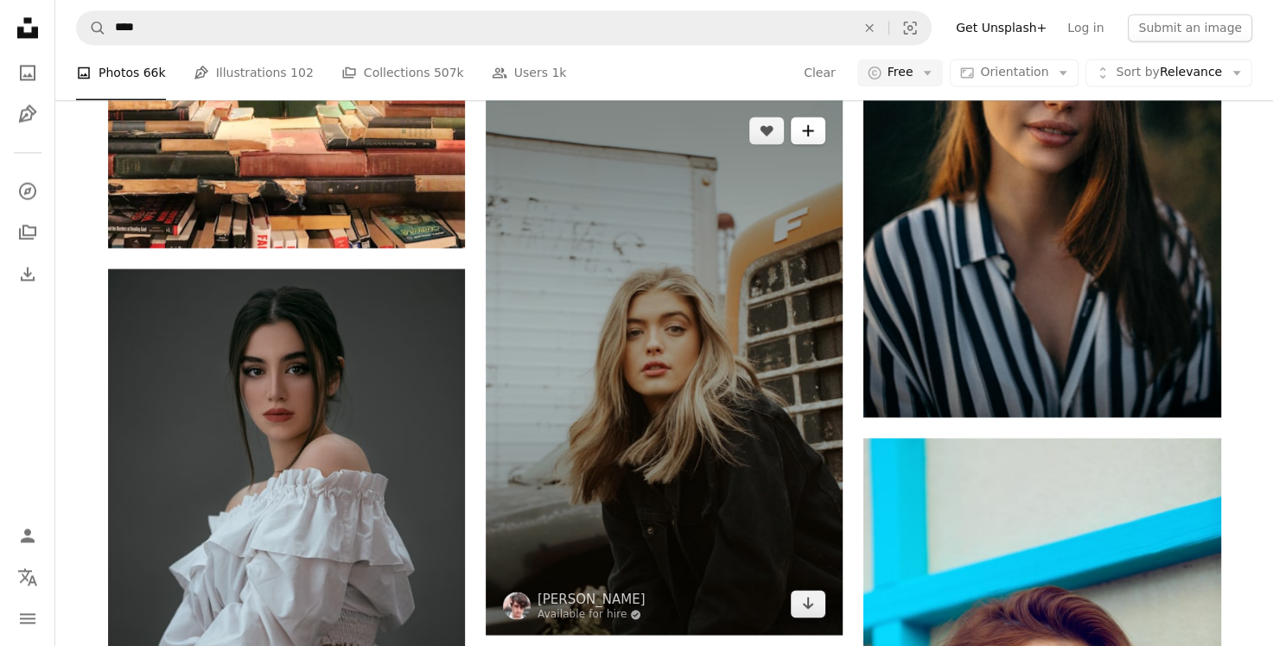
click at [801, 135] on icon "A plus sign" at bounding box center [808, 131] width 14 height 14
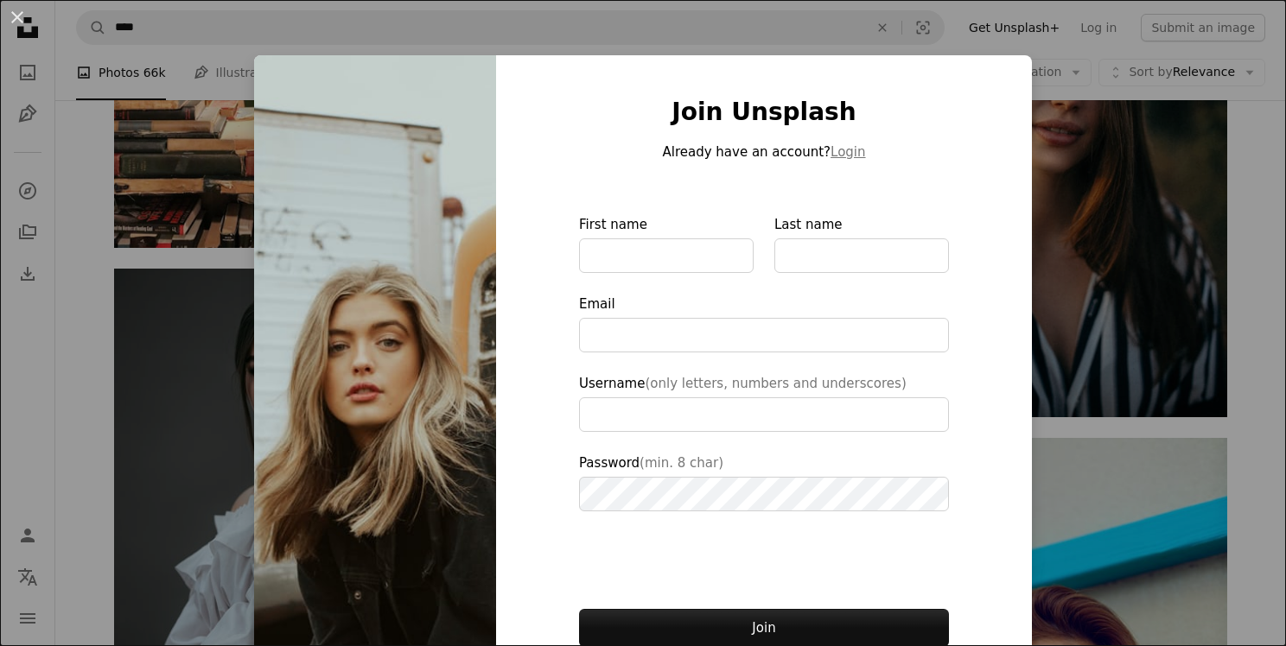
click at [999, 242] on div "Join Unsplash Already have an account? Login First name Last name Email Usernam…" at bounding box center [764, 390] width 536 height 671
click at [1038, 130] on div "An X shape Join Unsplash Already have an account? Login First name Last name Em…" at bounding box center [643, 323] width 1286 height 646
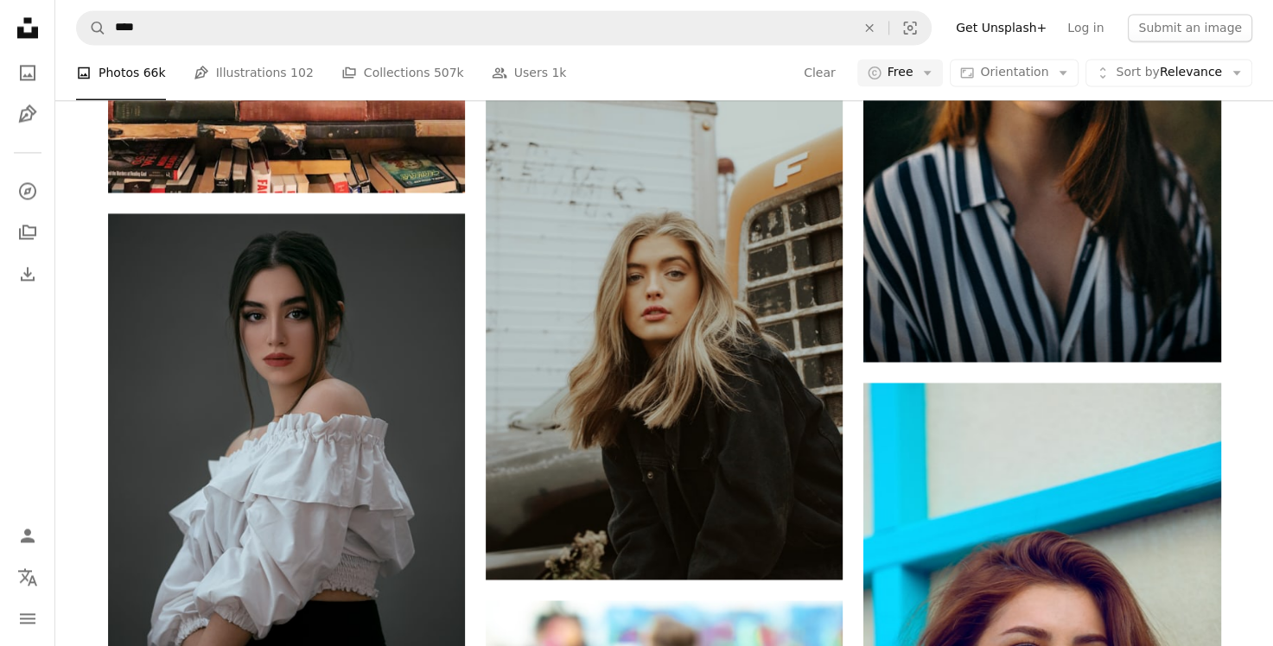
scroll to position [2678, 0]
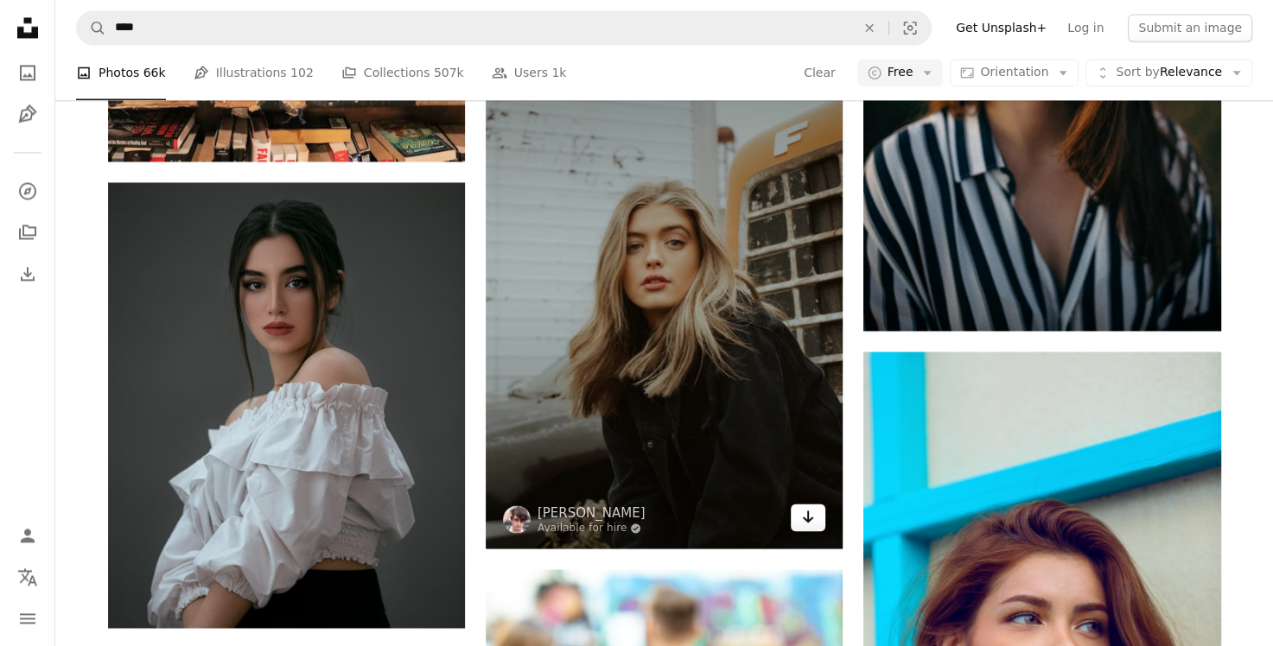
click at [805, 518] on icon "Arrow pointing down" at bounding box center [808, 516] width 14 height 21
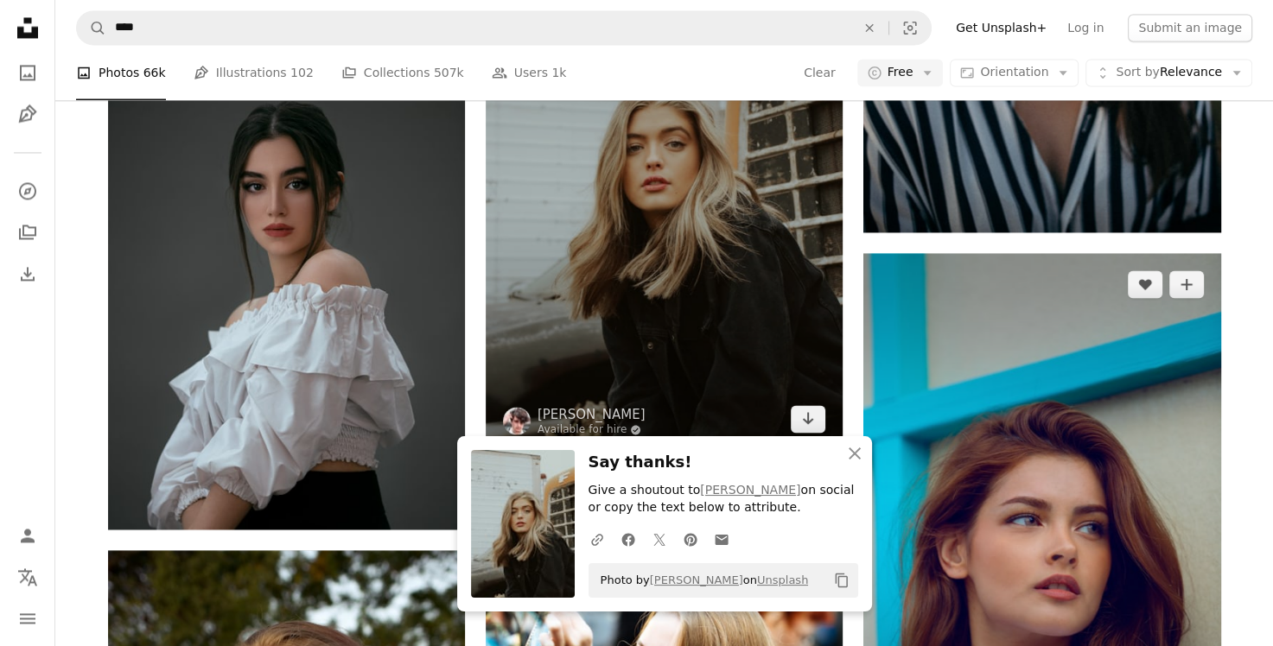
scroll to position [2937, 0]
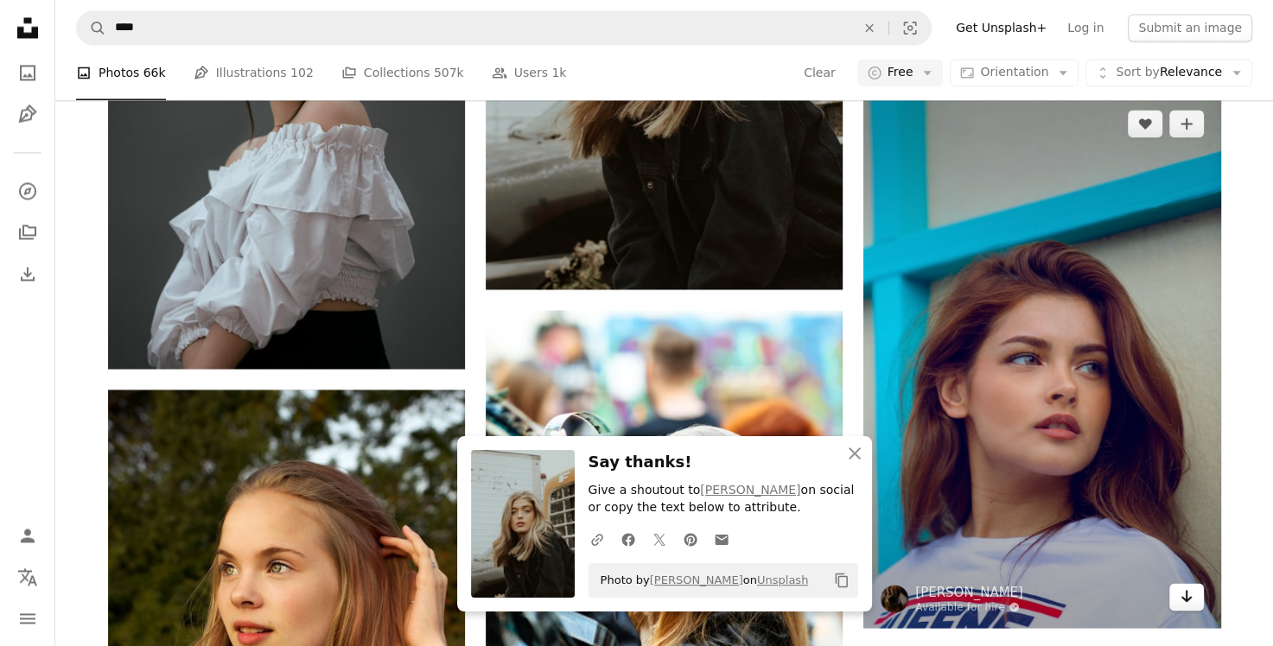
click at [1189, 594] on icon "Arrow pointing down" at bounding box center [1186, 596] width 14 height 21
